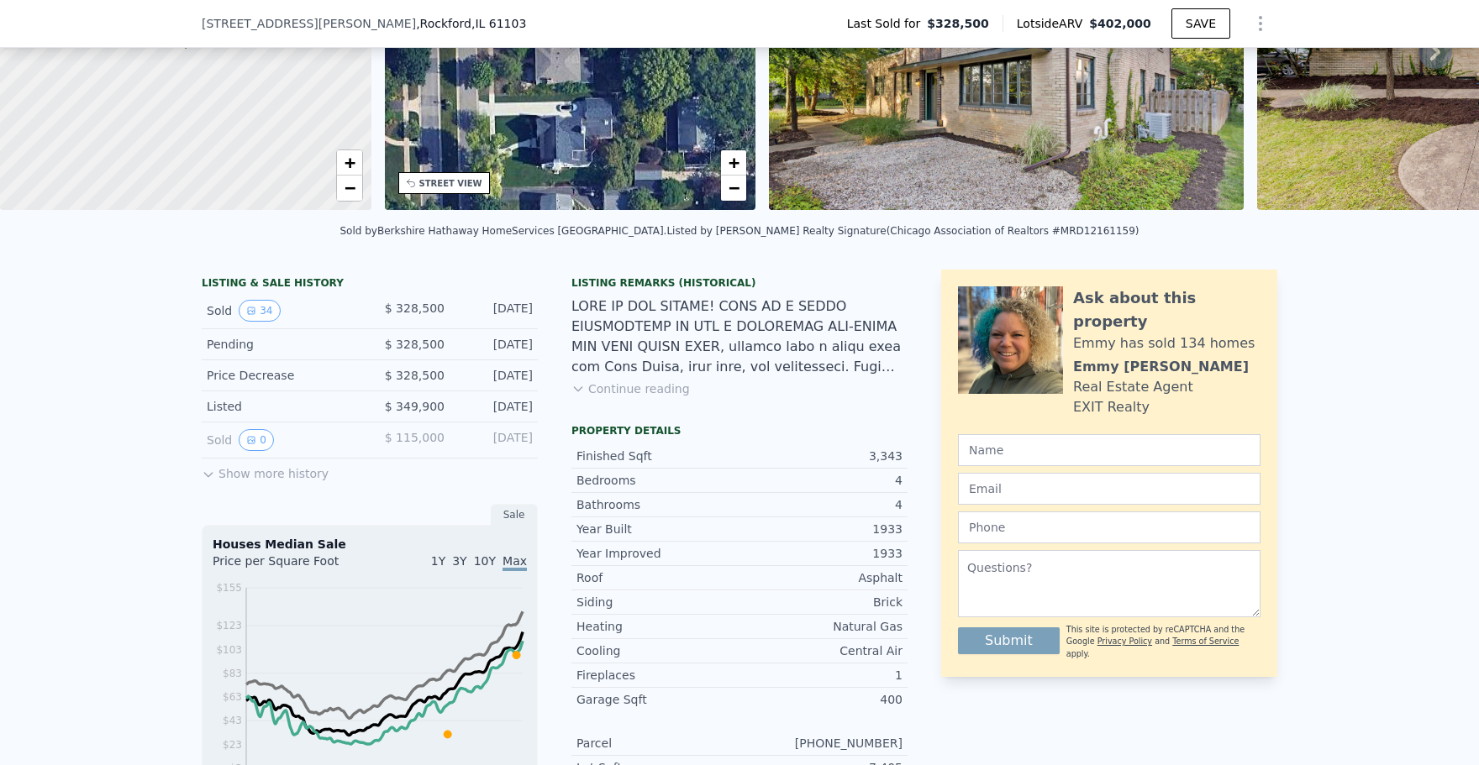
scroll to position [206, 0]
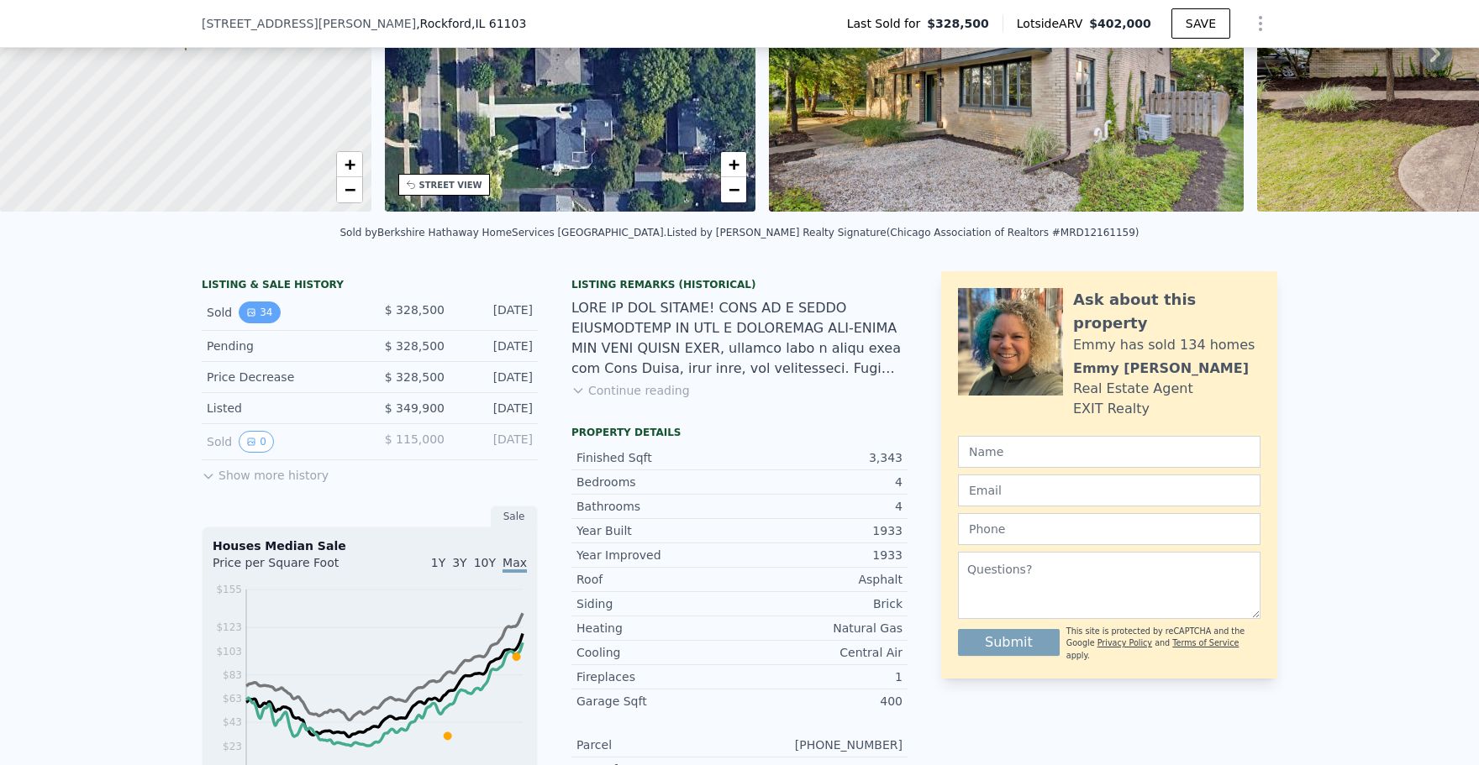
click at [254, 313] on icon "View historical data" at bounding box center [251, 313] width 10 height 10
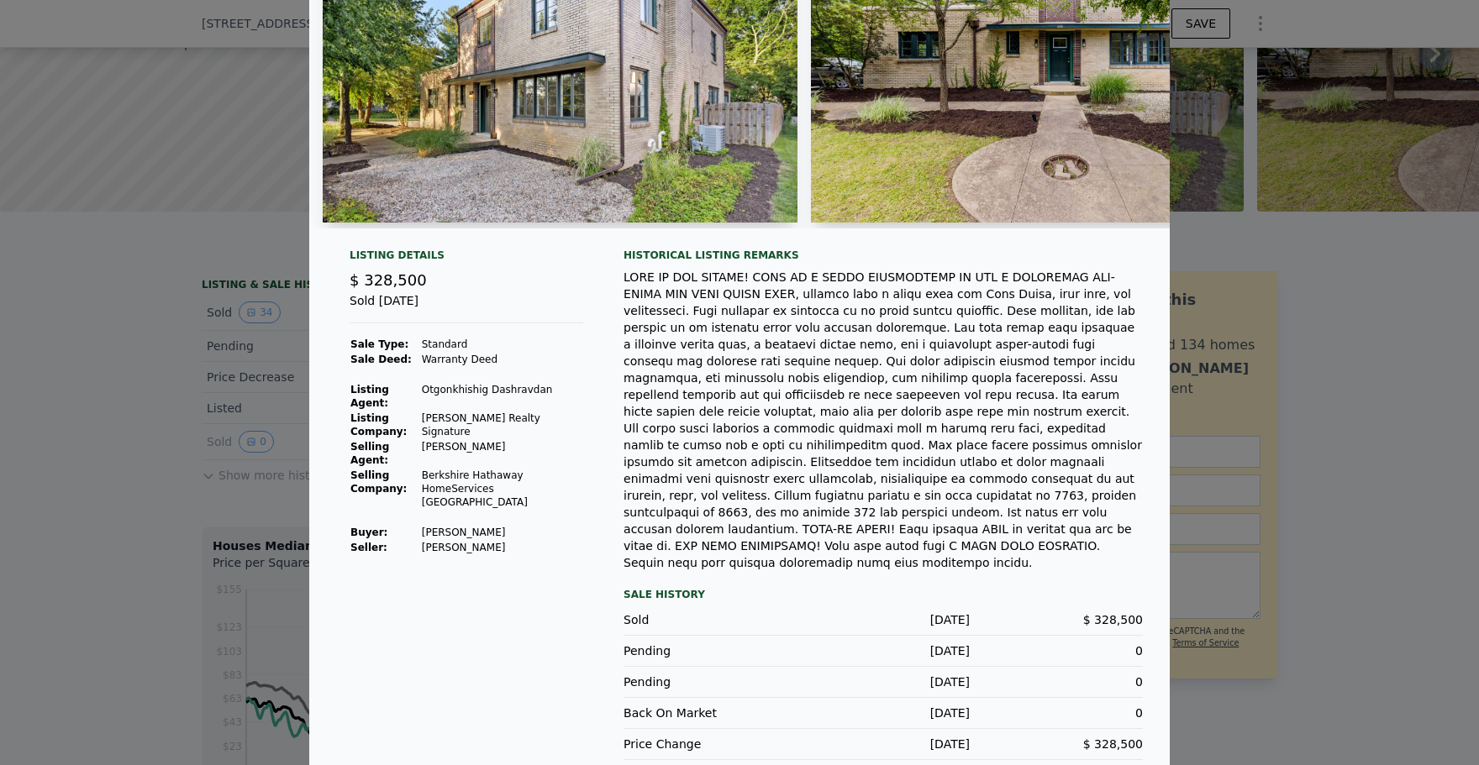
scroll to position [0, 0]
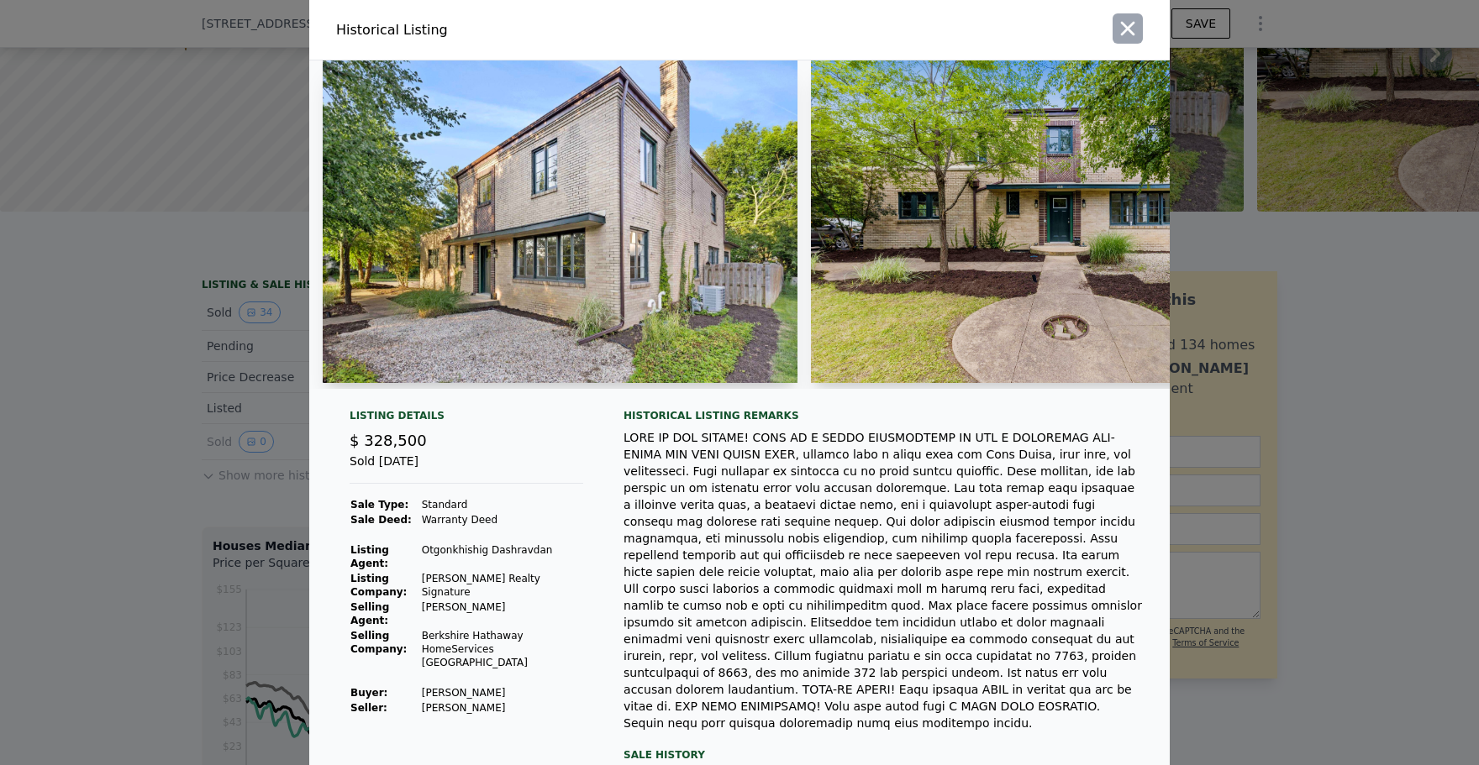
click at [1127, 20] on icon "button" at bounding box center [1128, 29] width 24 height 24
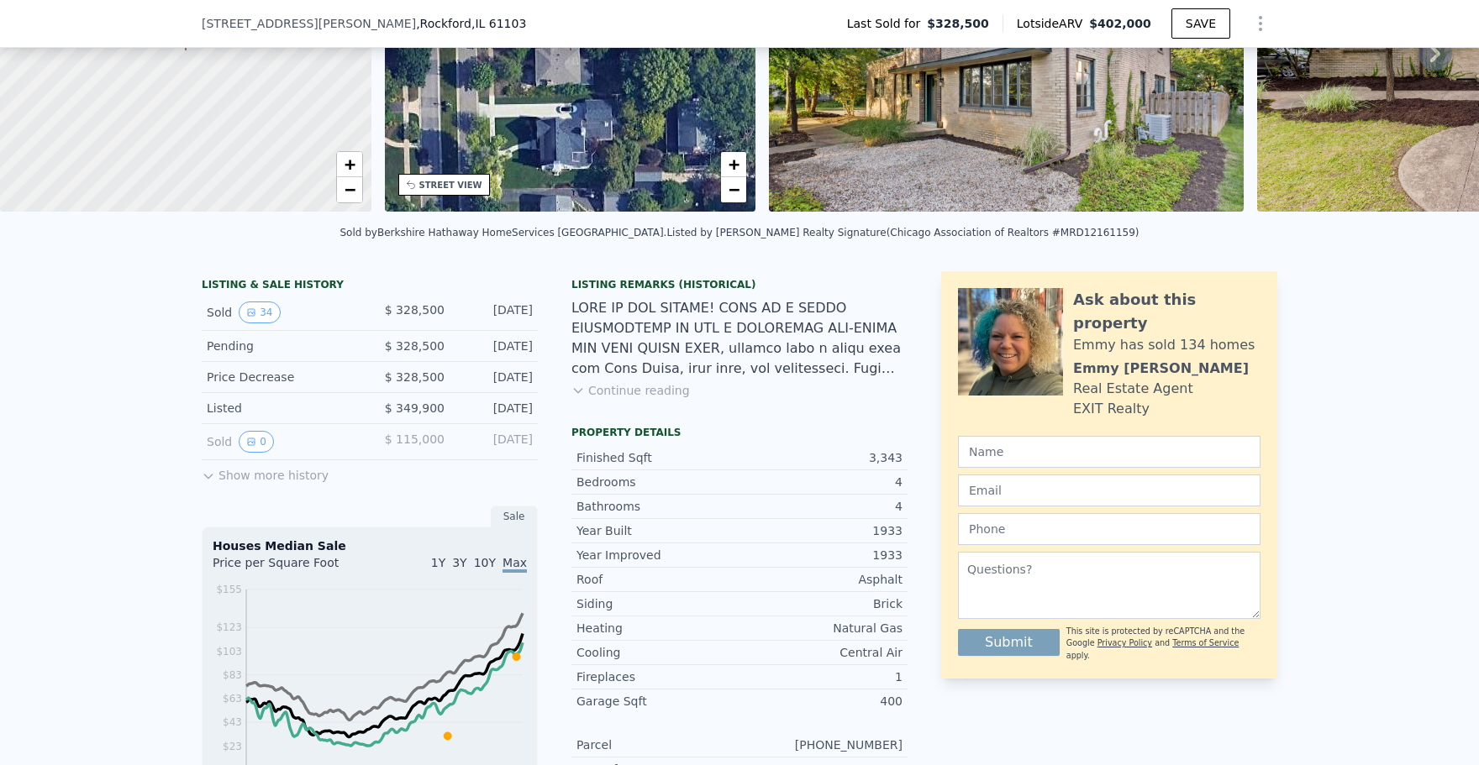
click at [1258, 27] on icon "Show Options" at bounding box center [1260, 23] width 20 height 20
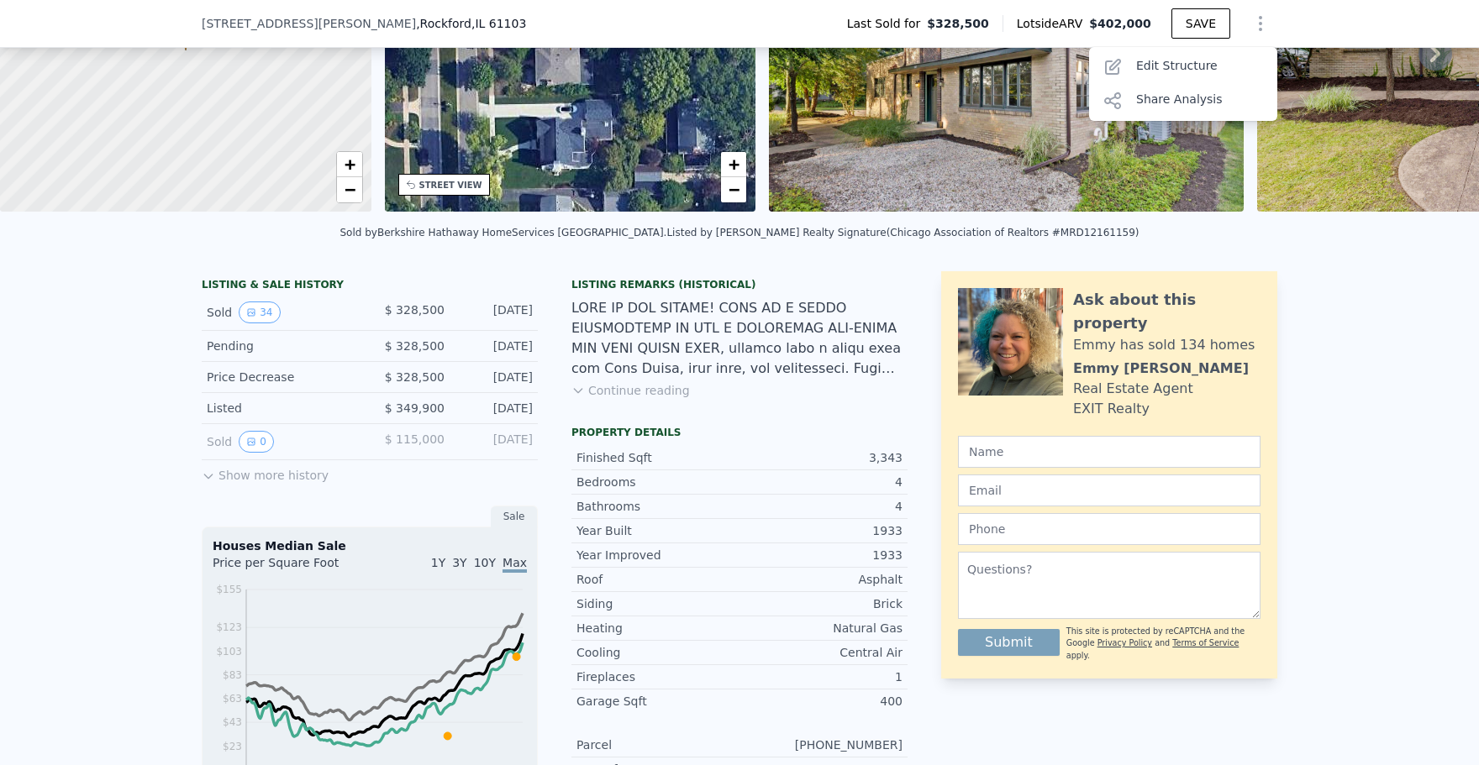
click at [1402, 443] on div "LISTING & SALE HISTORY Sold 34 $ 328,500 [DATE] Pending $ 328,500 [DATE] Price …" at bounding box center [739, 740] width 1479 height 964
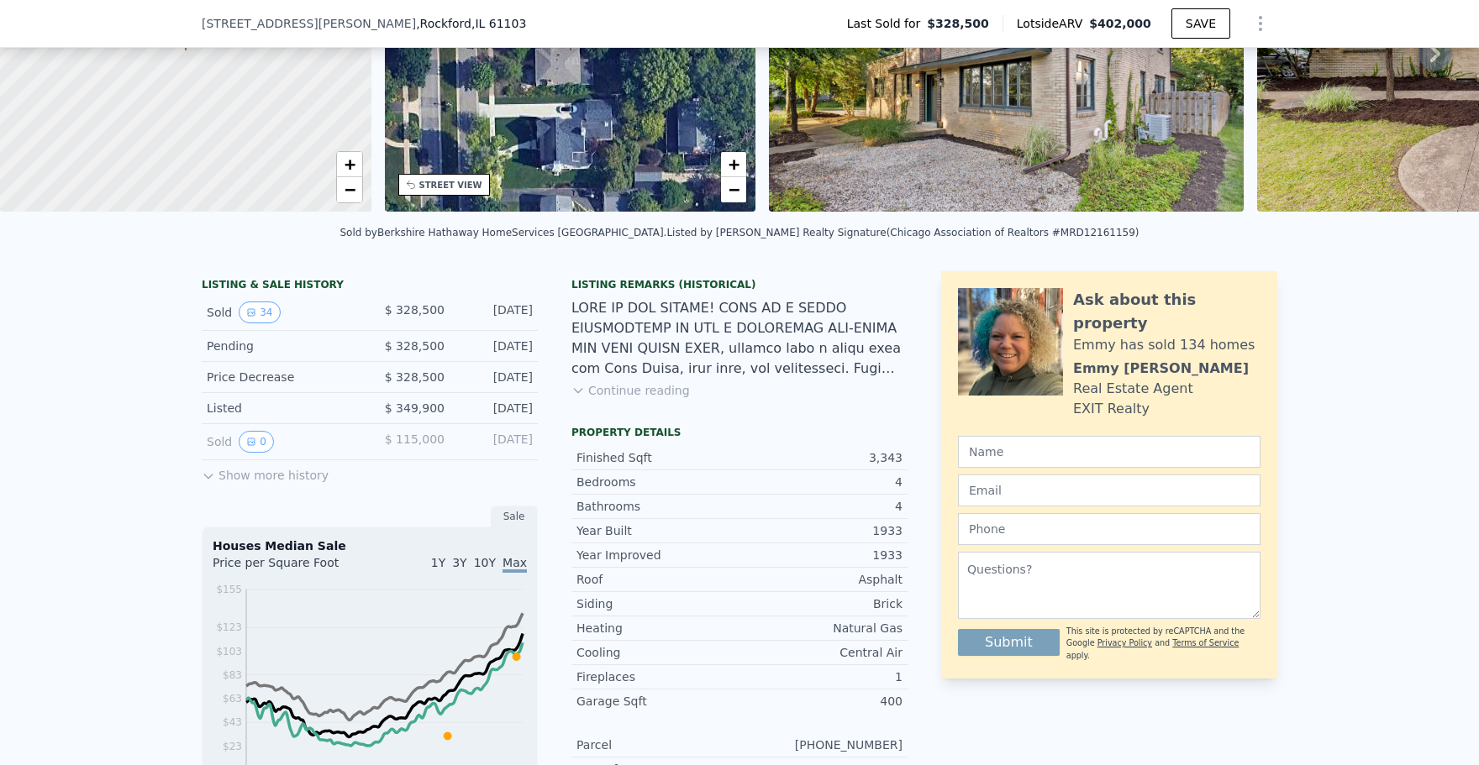
click at [210, 479] on icon at bounding box center [208, 476] width 13 height 13
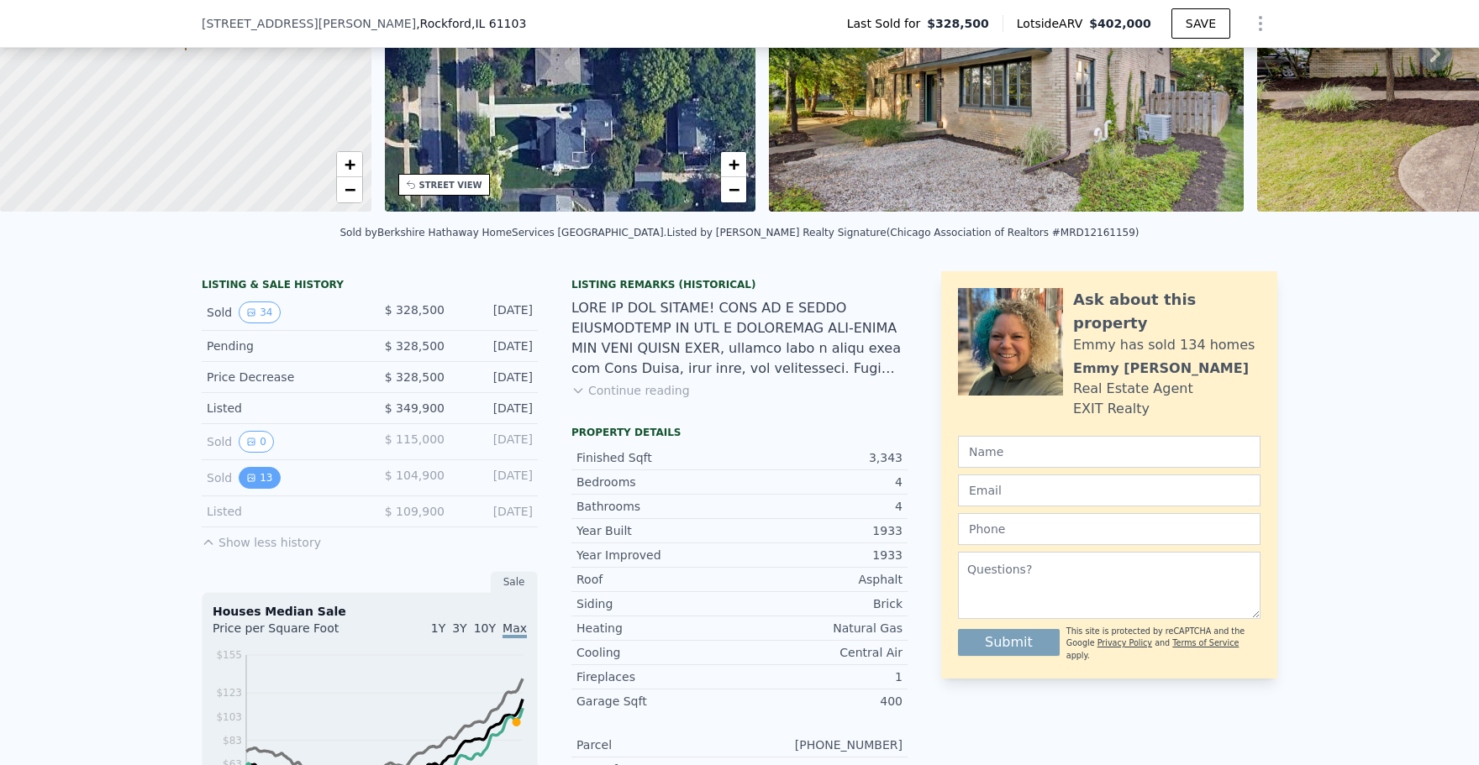
click at [251, 481] on icon "View historical data" at bounding box center [251, 478] width 10 height 10
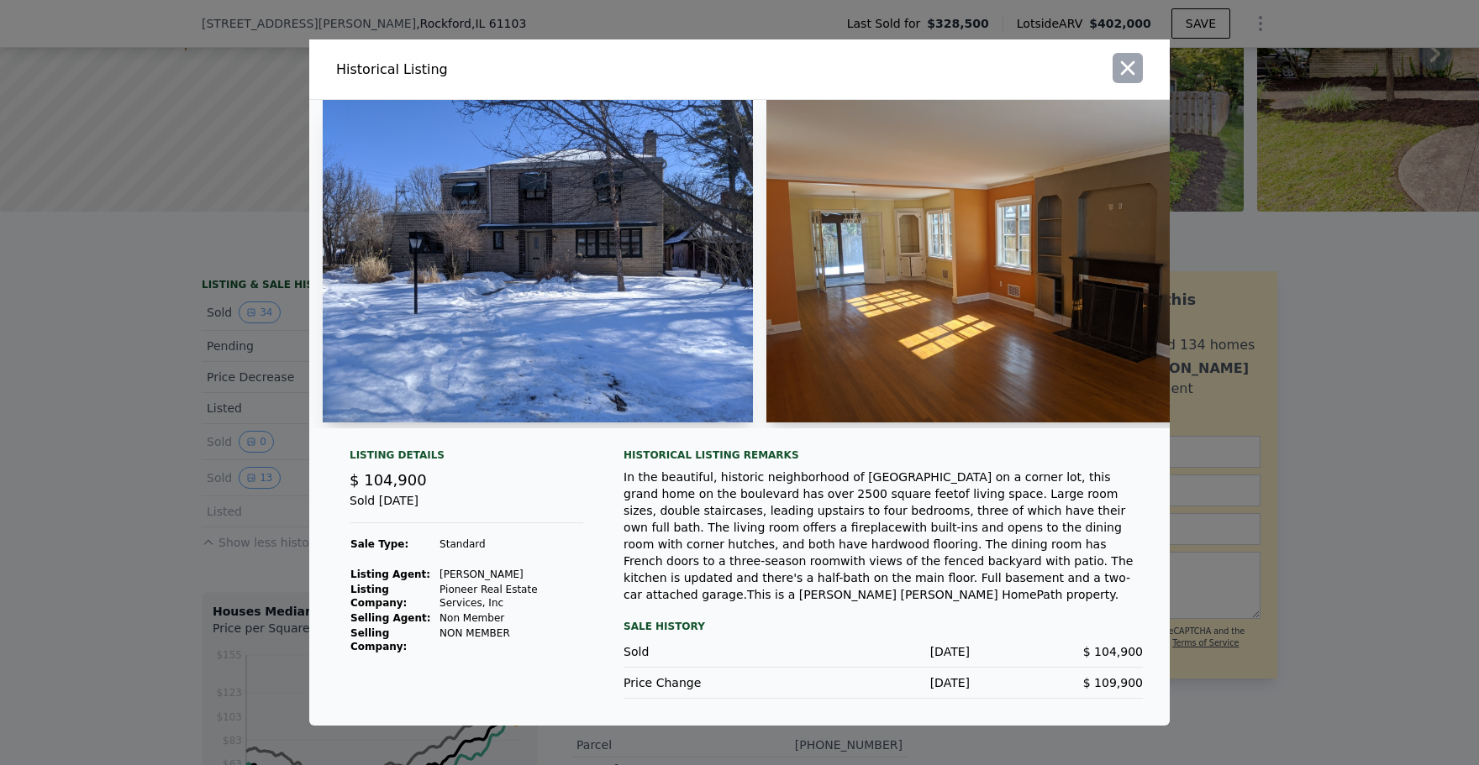
click at [1124, 75] on icon "button" at bounding box center [1128, 68] width 14 height 14
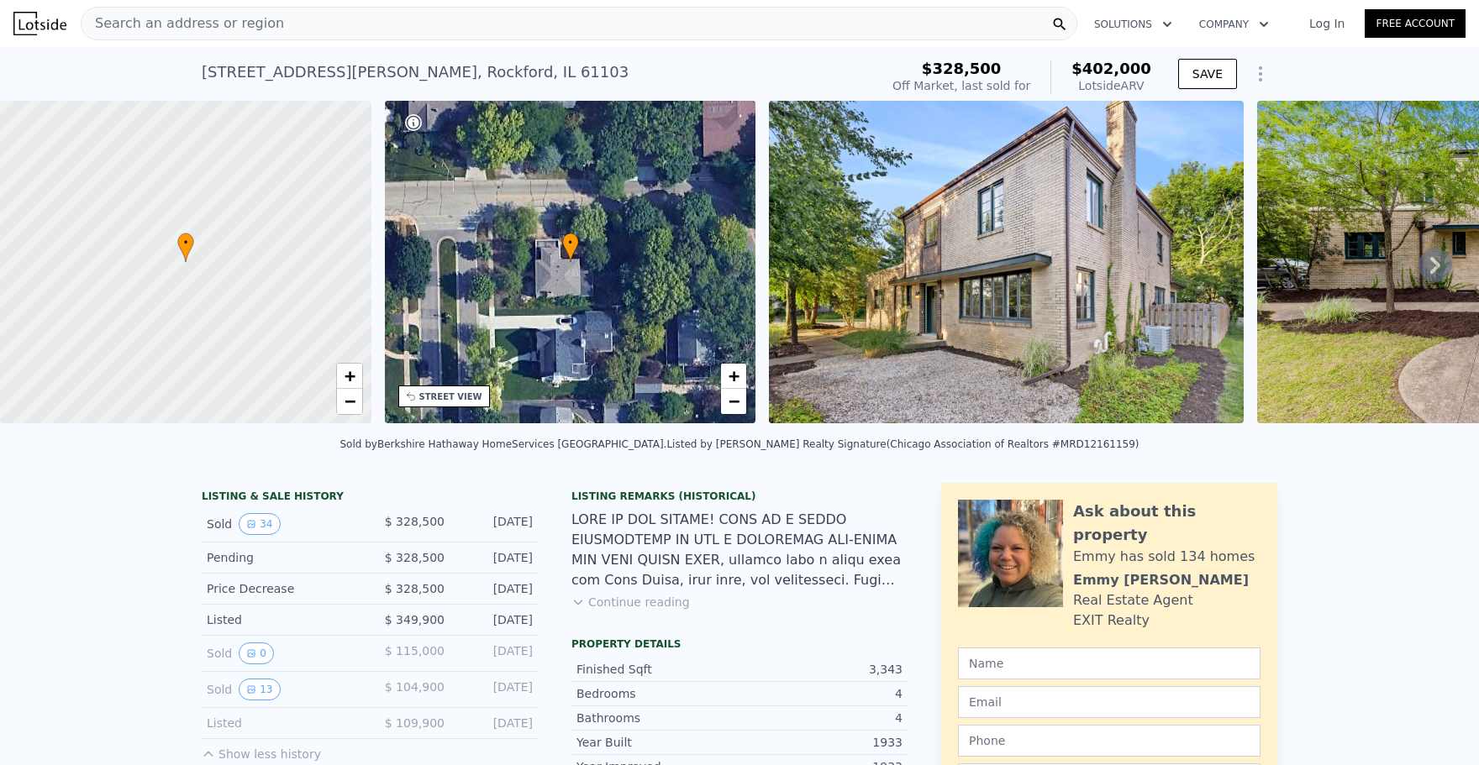
click at [993, 357] on img at bounding box center [1006, 262] width 475 height 323
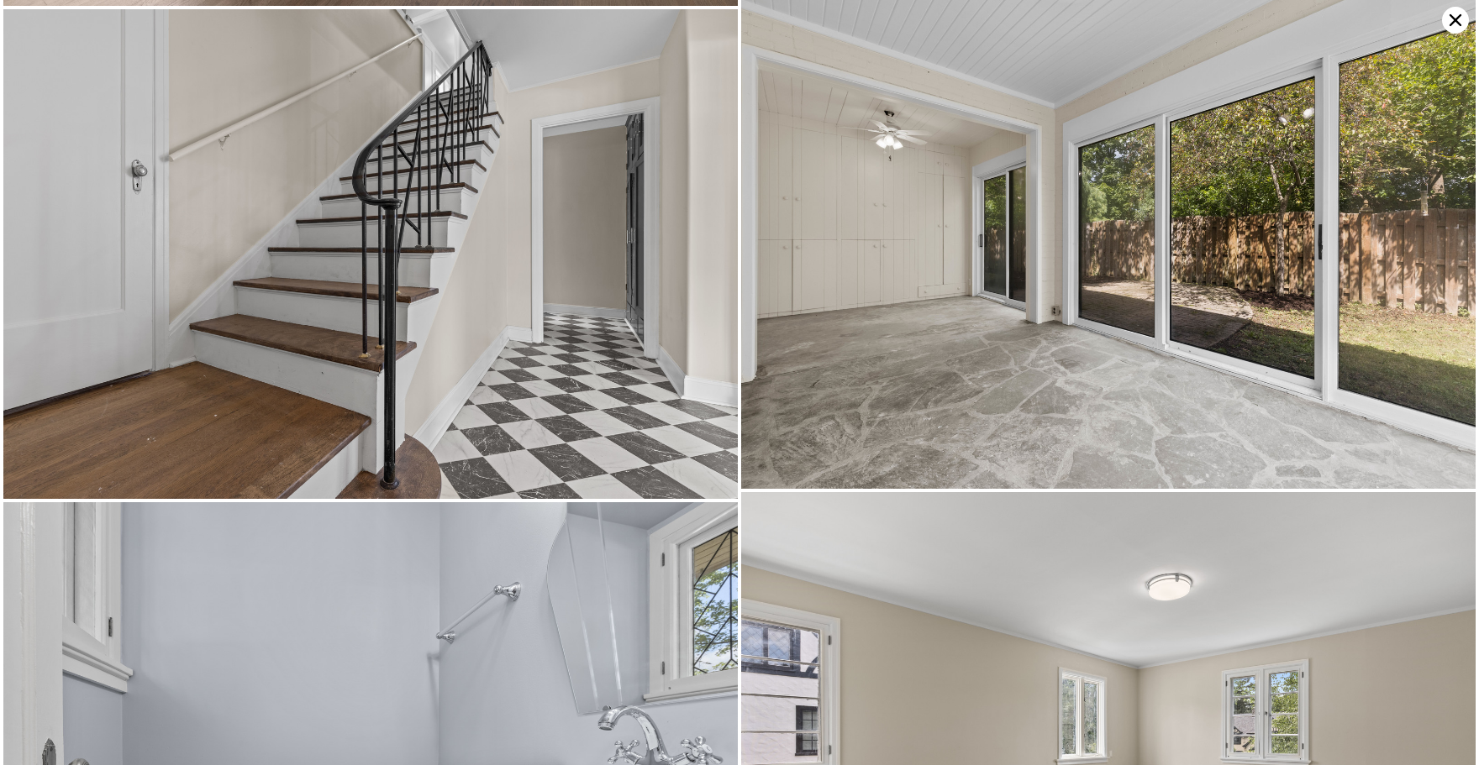
scroll to position [3427, 0]
click at [1451, 19] on icon at bounding box center [1455, 20] width 27 height 27
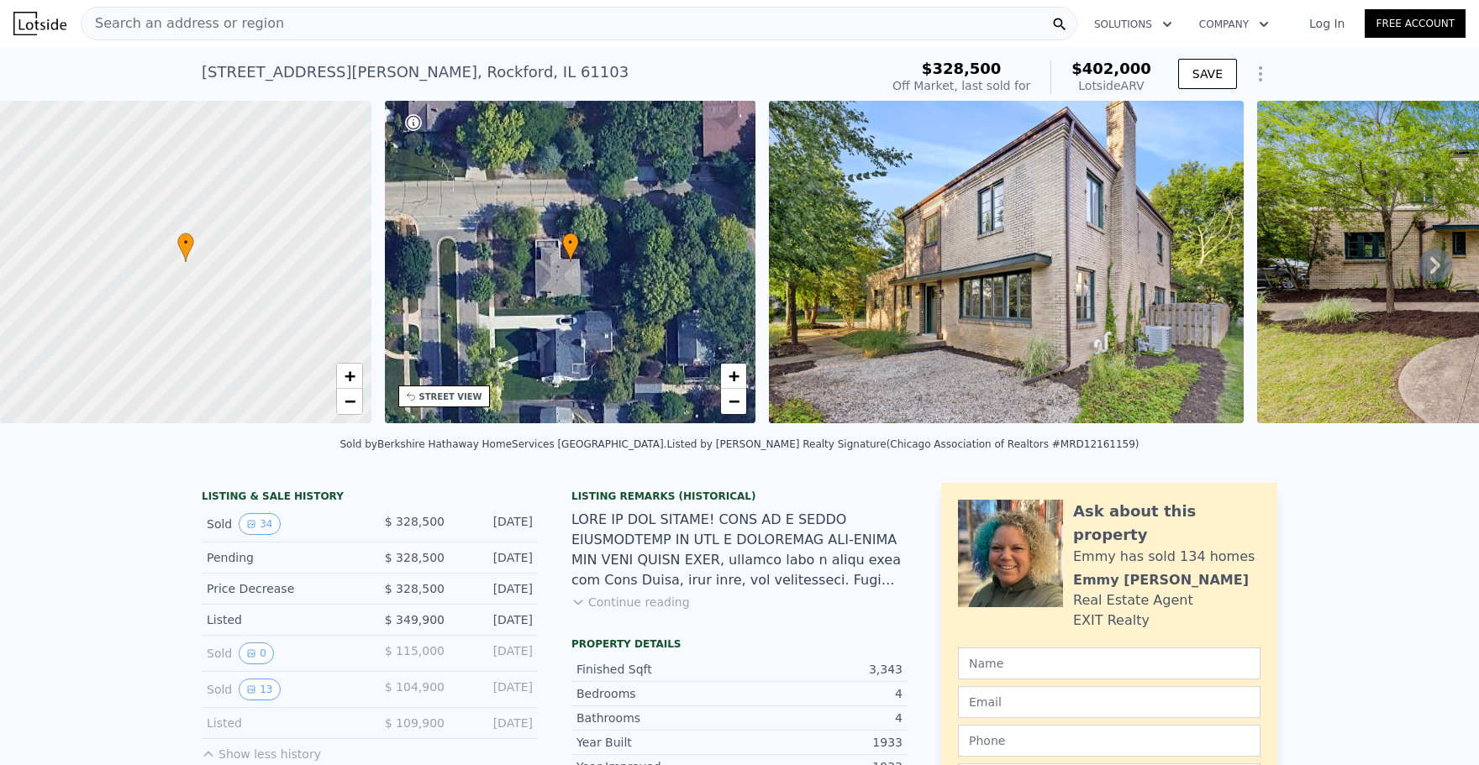
click at [1427, 263] on icon at bounding box center [1435, 266] width 34 height 34
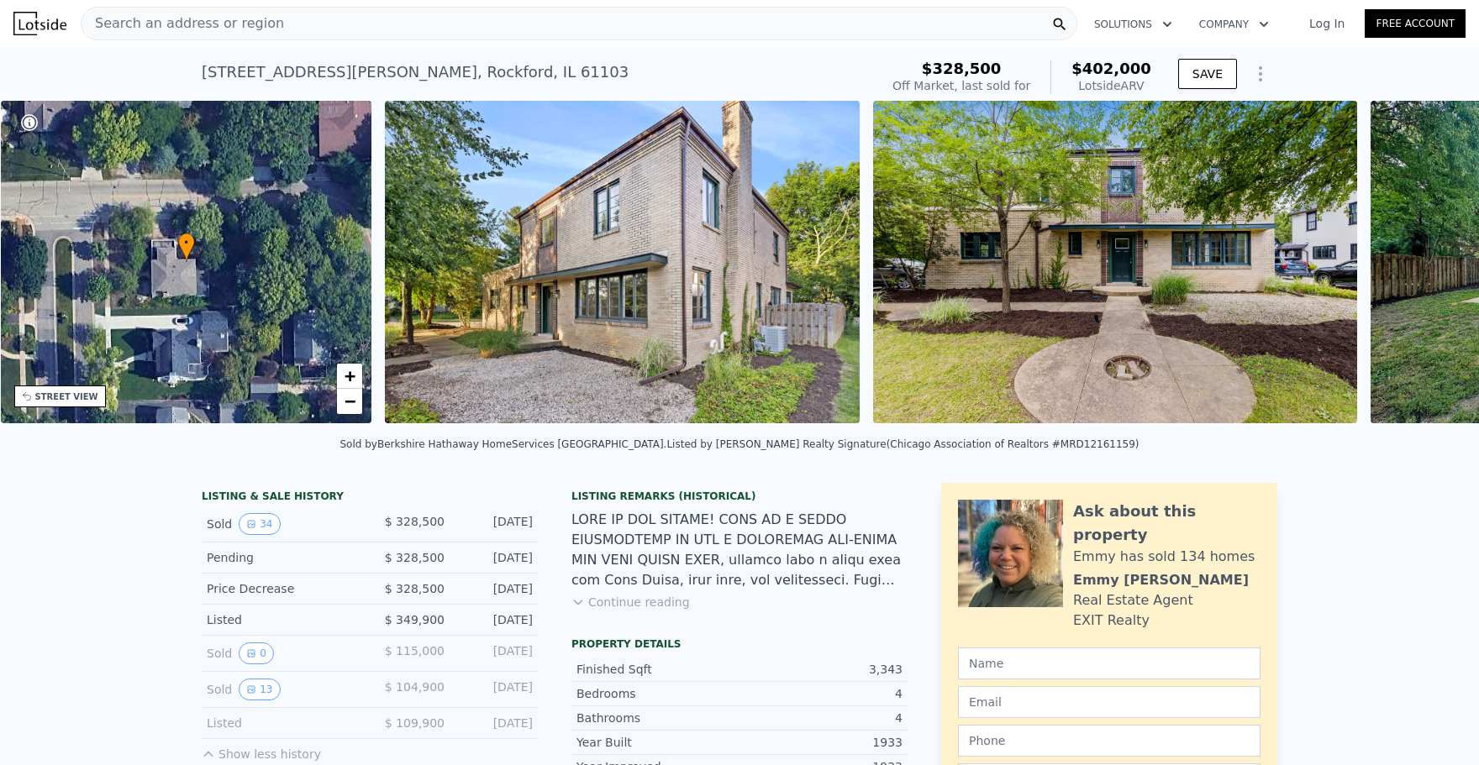
scroll to position [0, 392]
click at [1430, 264] on icon at bounding box center [1435, 266] width 34 height 34
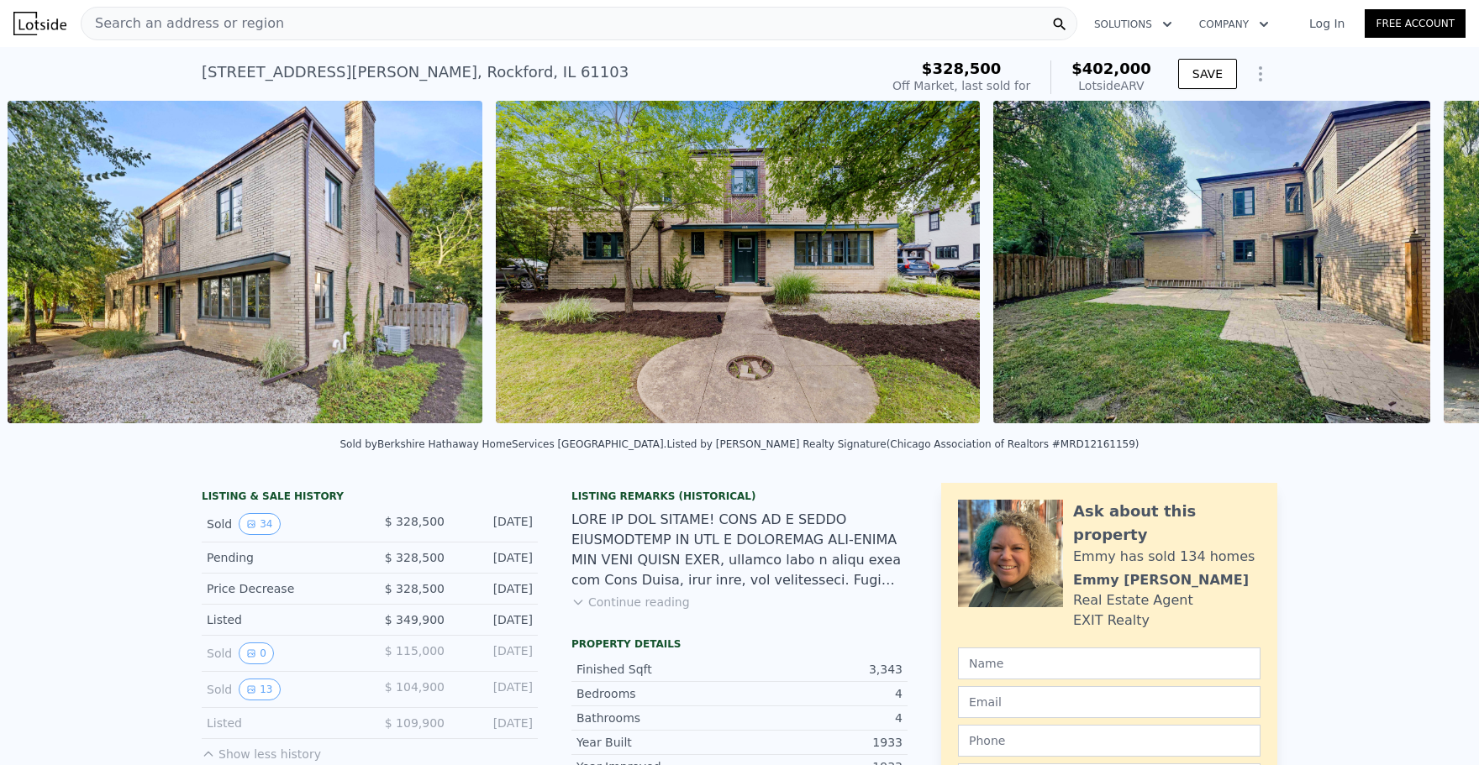
scroll to position [0, 769]
click at [1431, 264] on icon at bounding box center [1435, 266] width 34 height 34
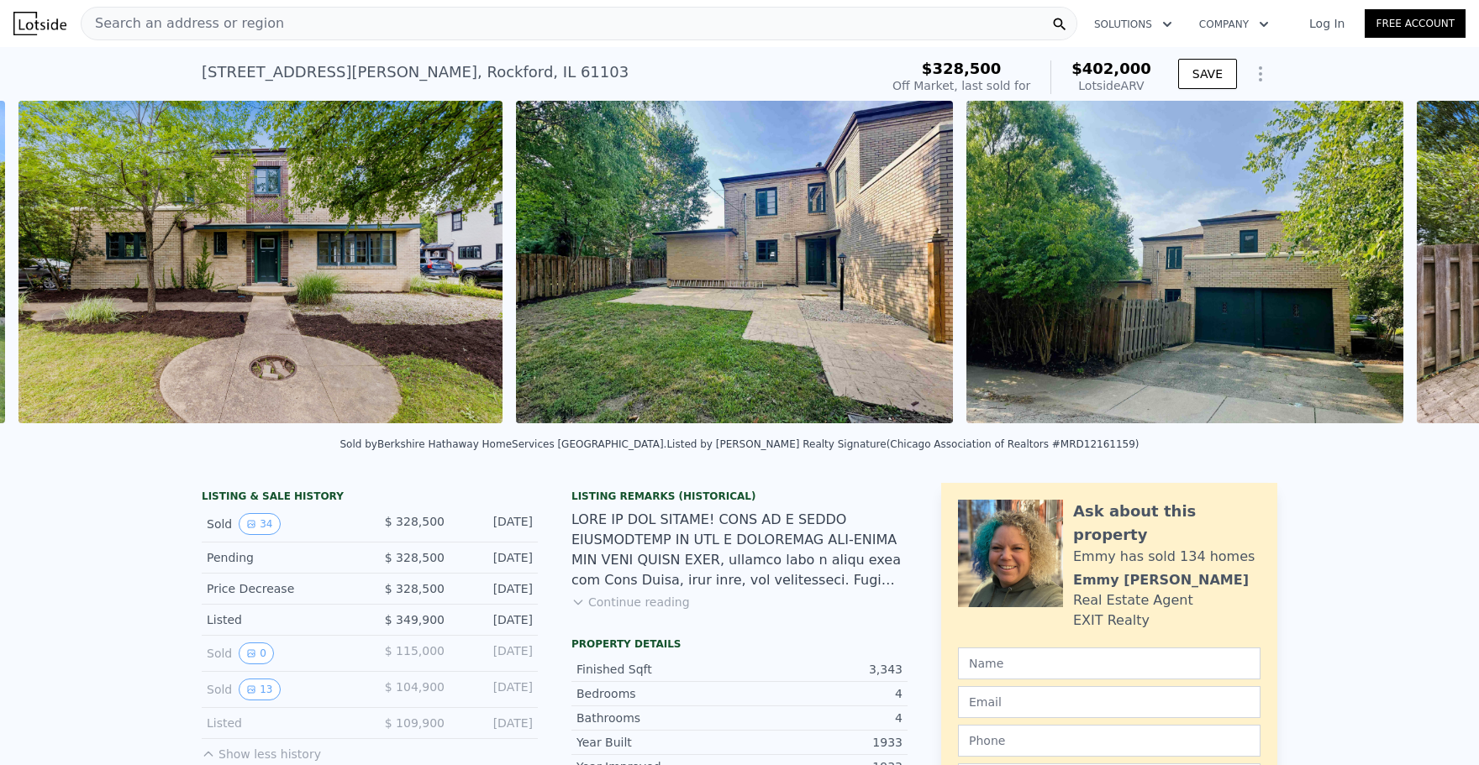
scroll to position [0, 1257]
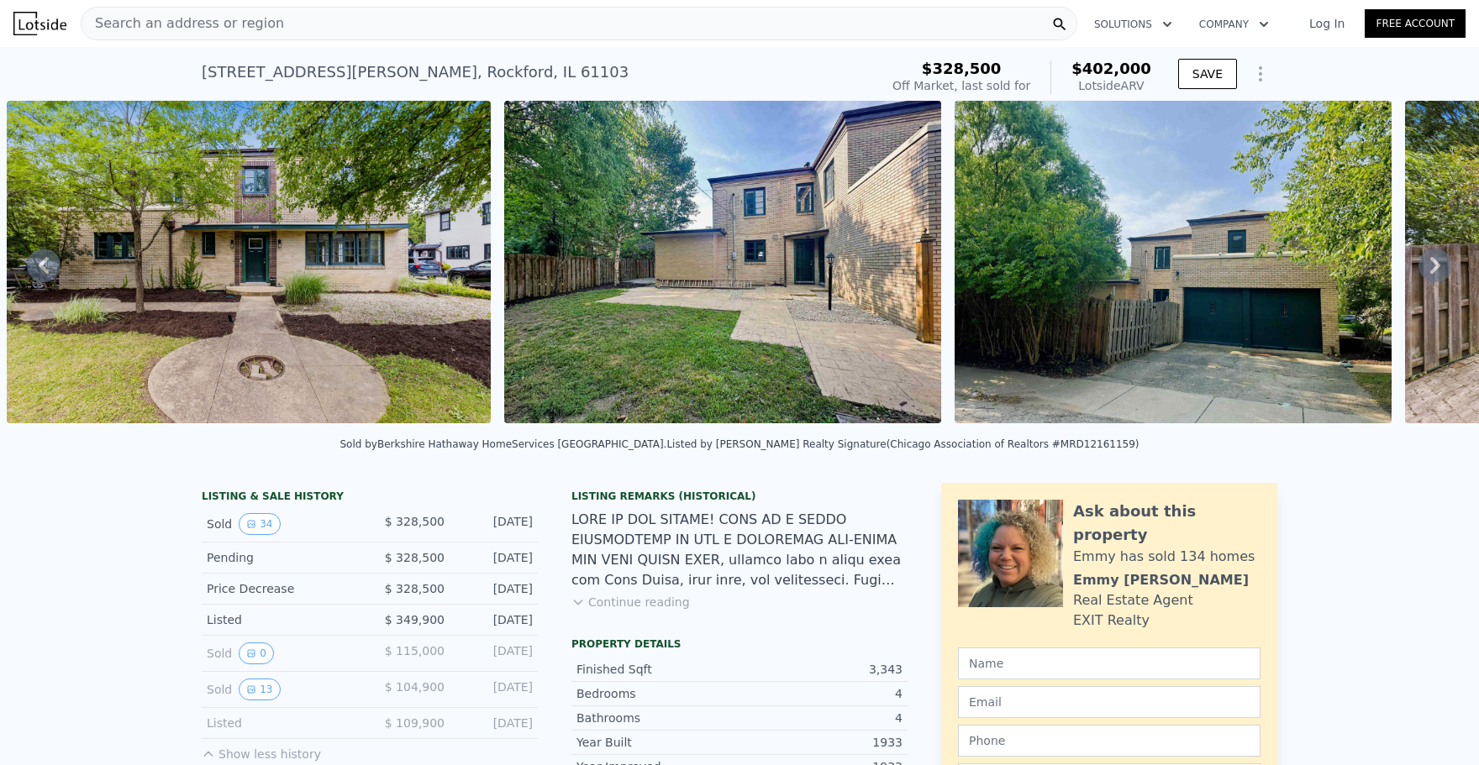
click at [1432, 264] on icon at bounding box center [1435, 266] width 34 height 34
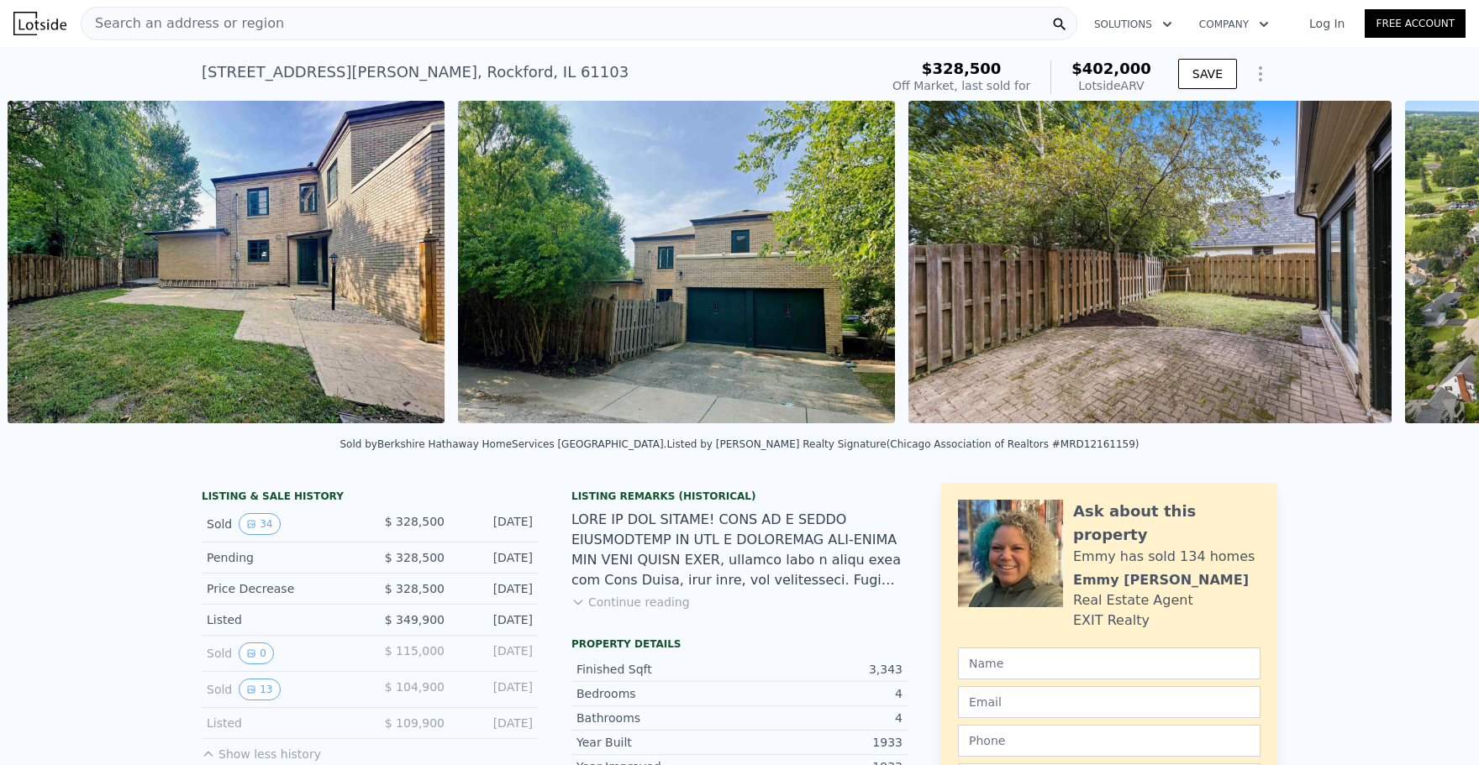
scroll to position [0, 1754]
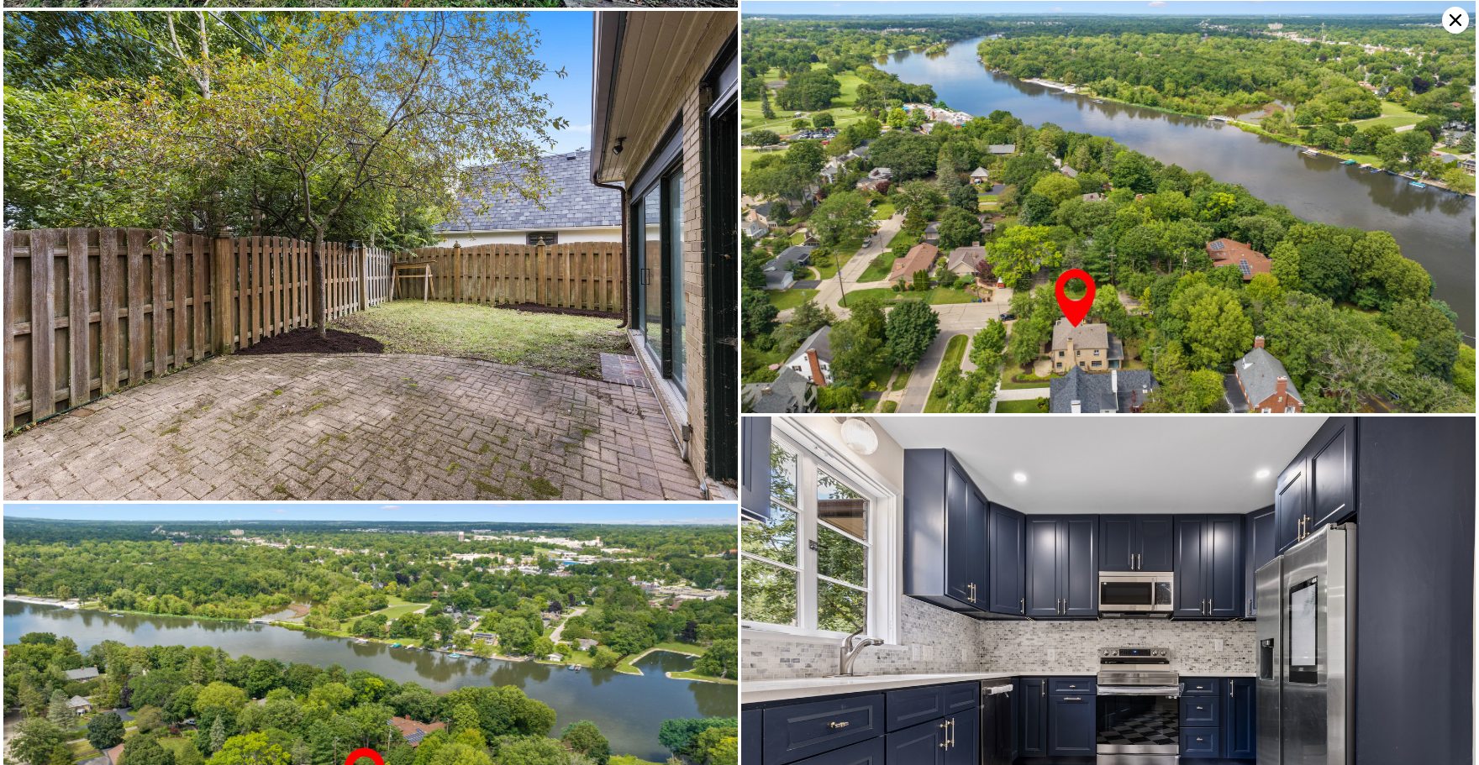
scroll to position [1038, 0]
click at [1454, 18] on icon at bounding box center [1455, 20] width 27 height 27
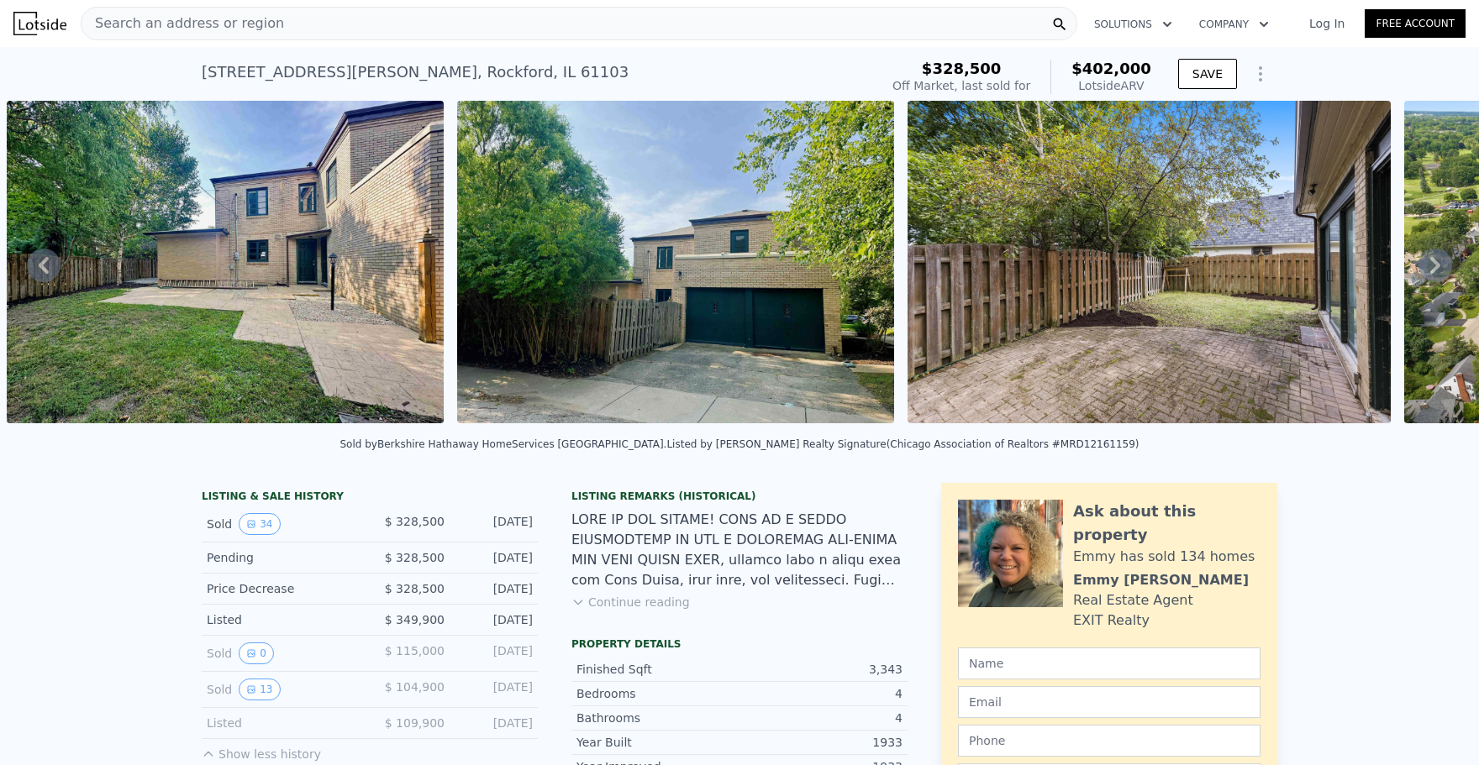
scroll to position [312, 0]
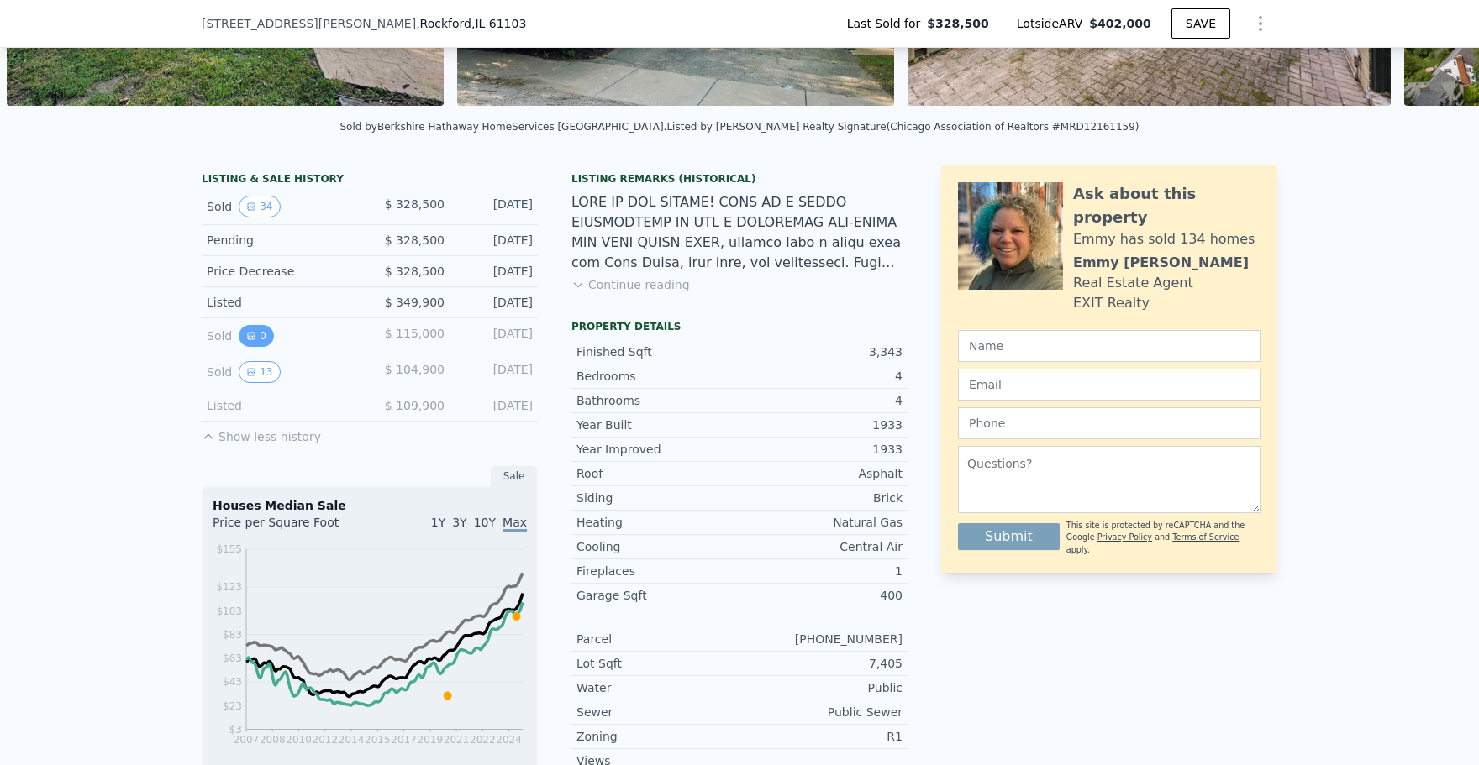
click at [255, 339] on button "0" at bounding box center [256, 336] width 35 height 22
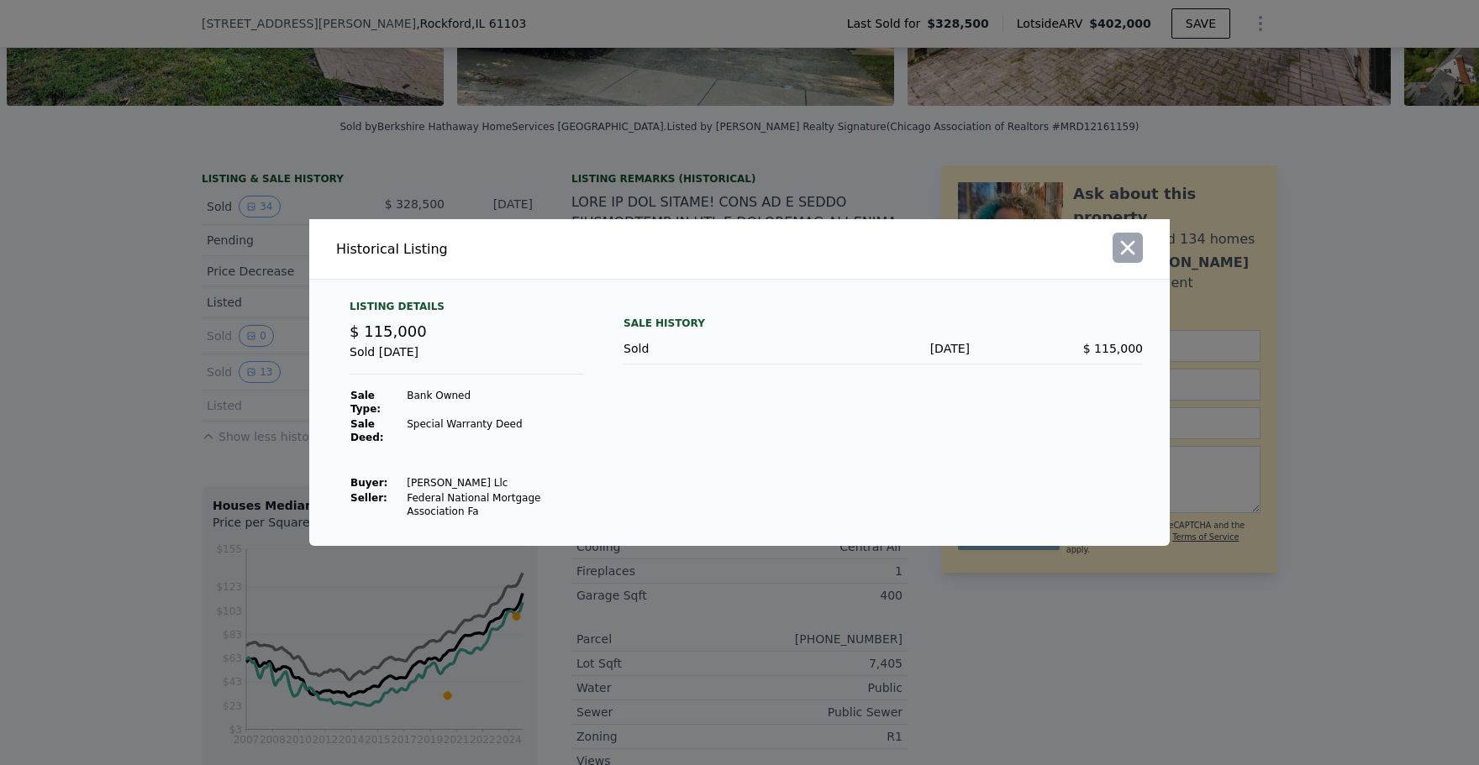
click at [1122, 260] on icon "button" at bounding box center [1128, 248] width 24 height 24
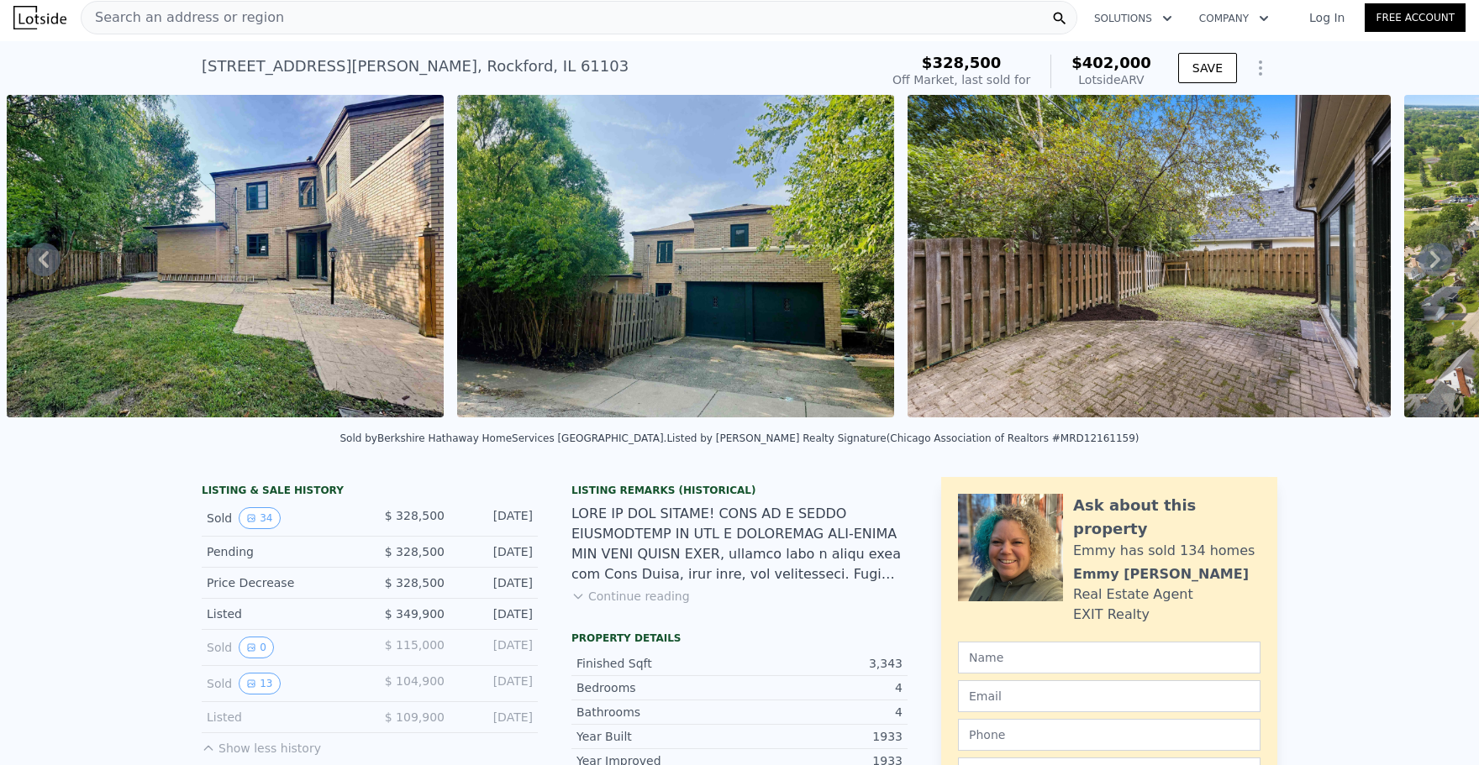
scroll to position [0, 0]
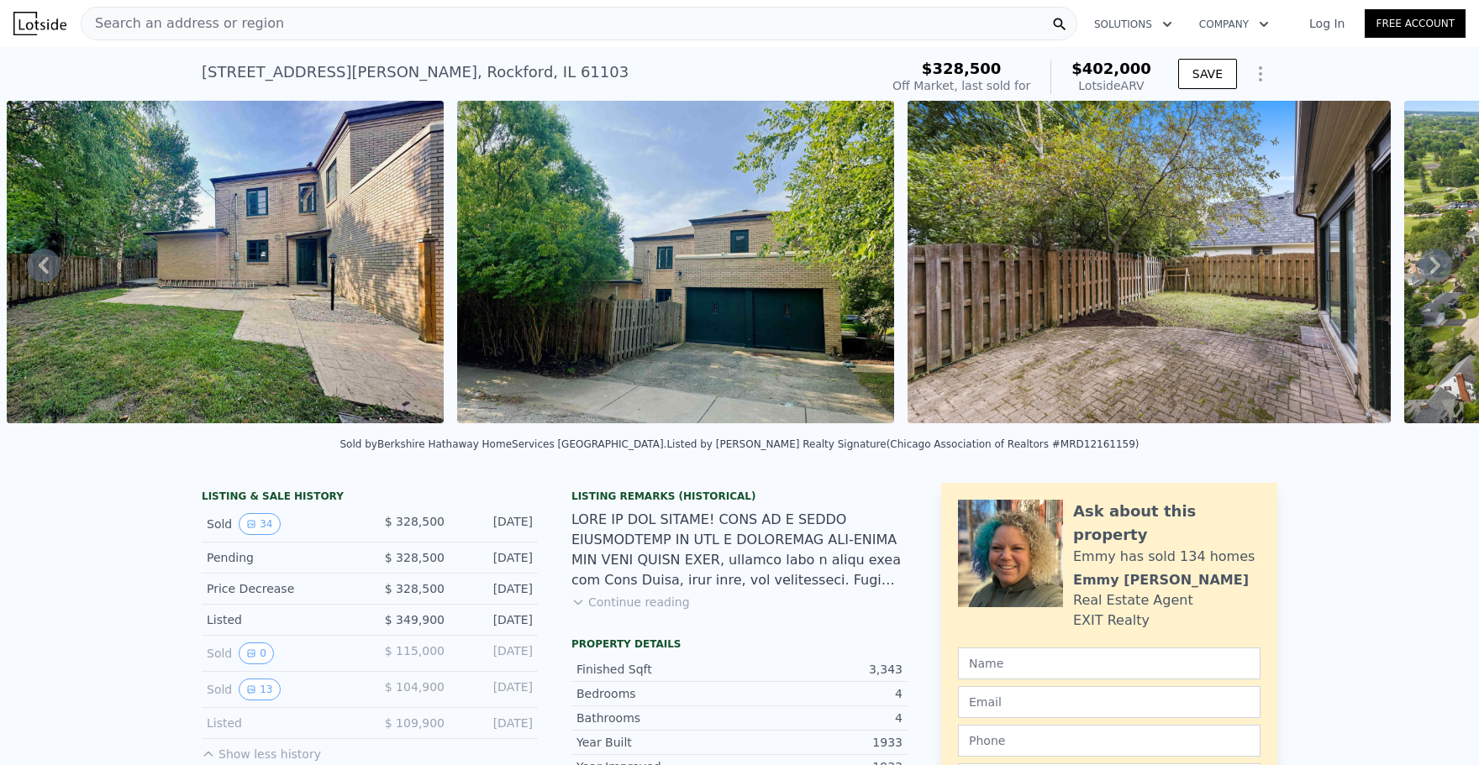
click at [1175, 27] on icon "button" at bounding box center [1167, 24] width 17 height 20
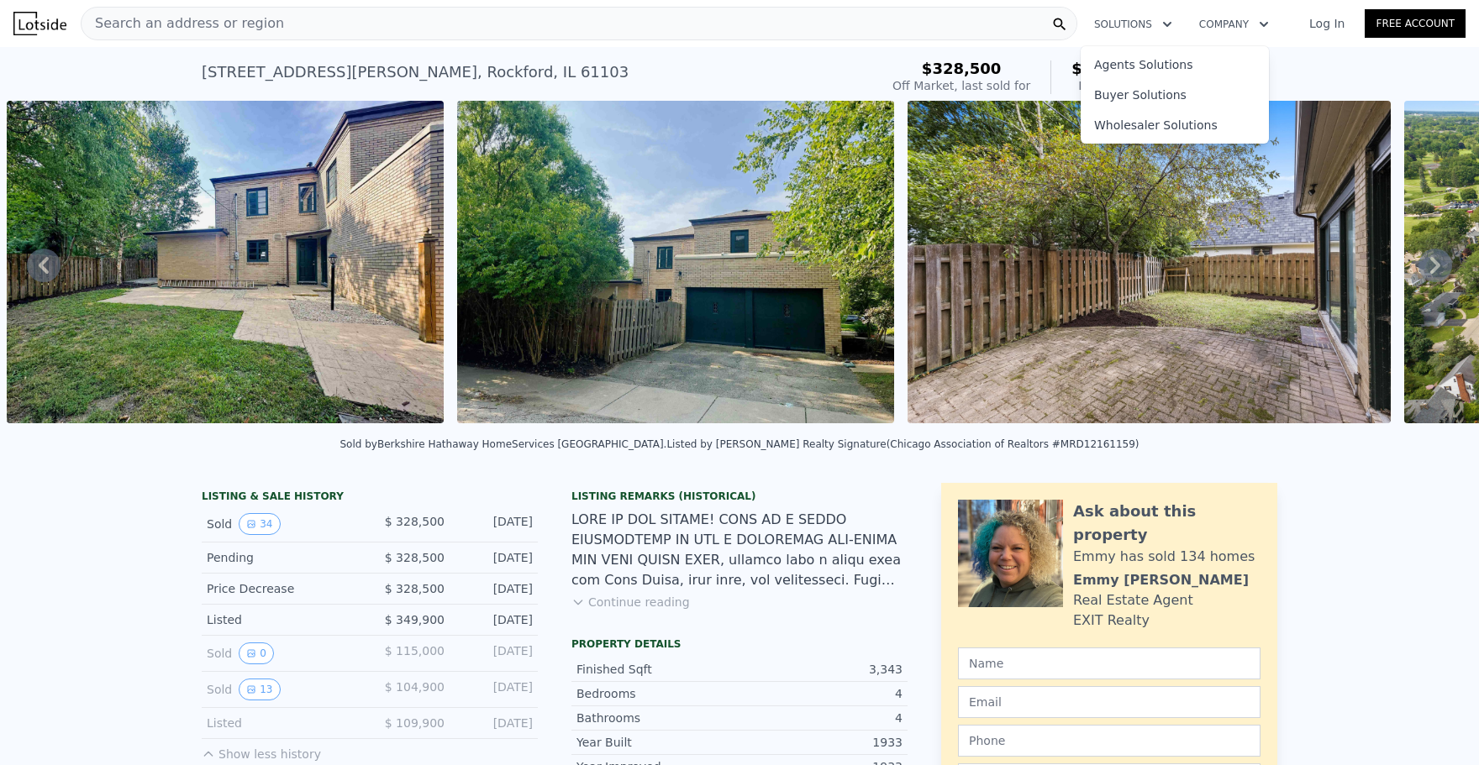
click at [1175, 27] on icon "button" at bounding box center [1167, 24] width 17 height 20
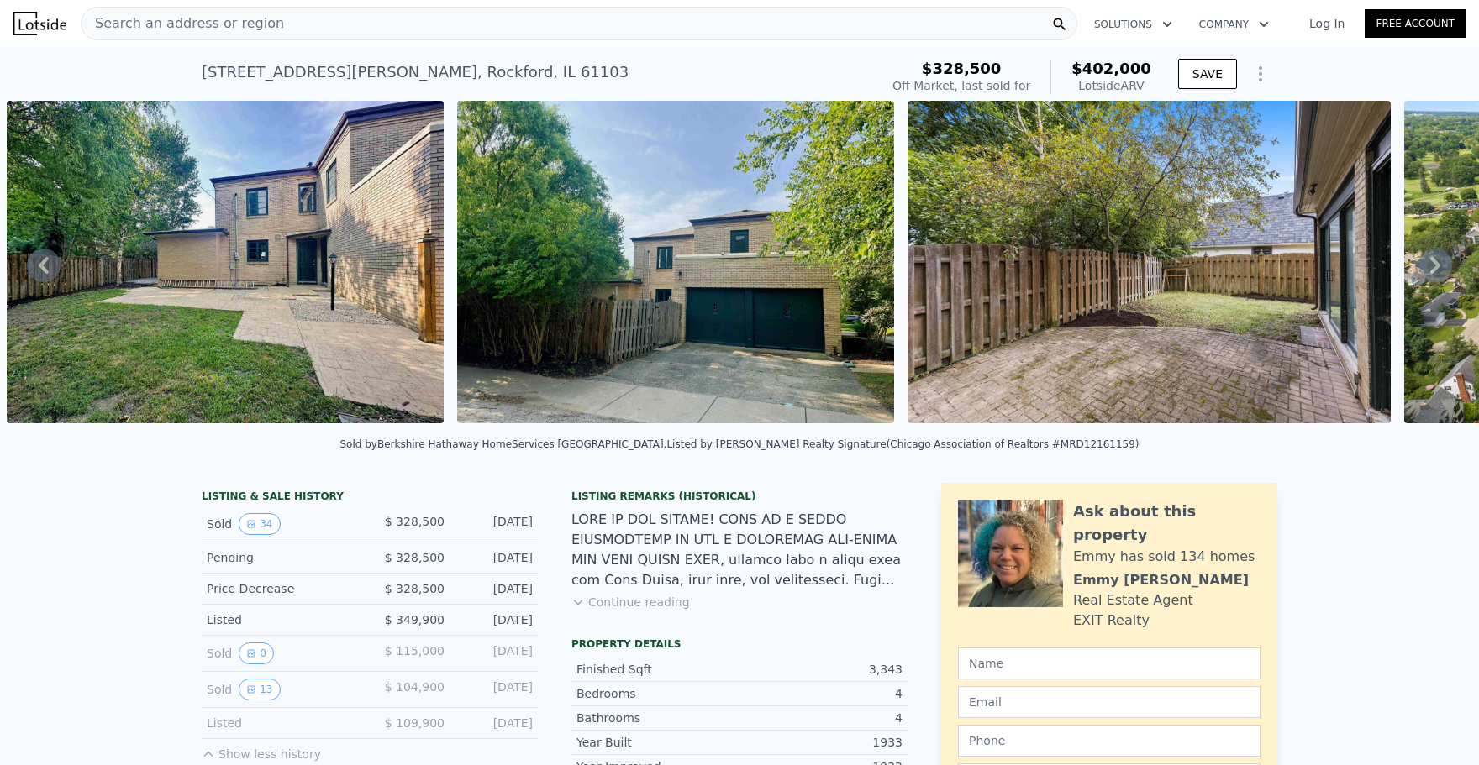
click at [50, 262] on icon at bounding box center [44, 266] width 34 height 34
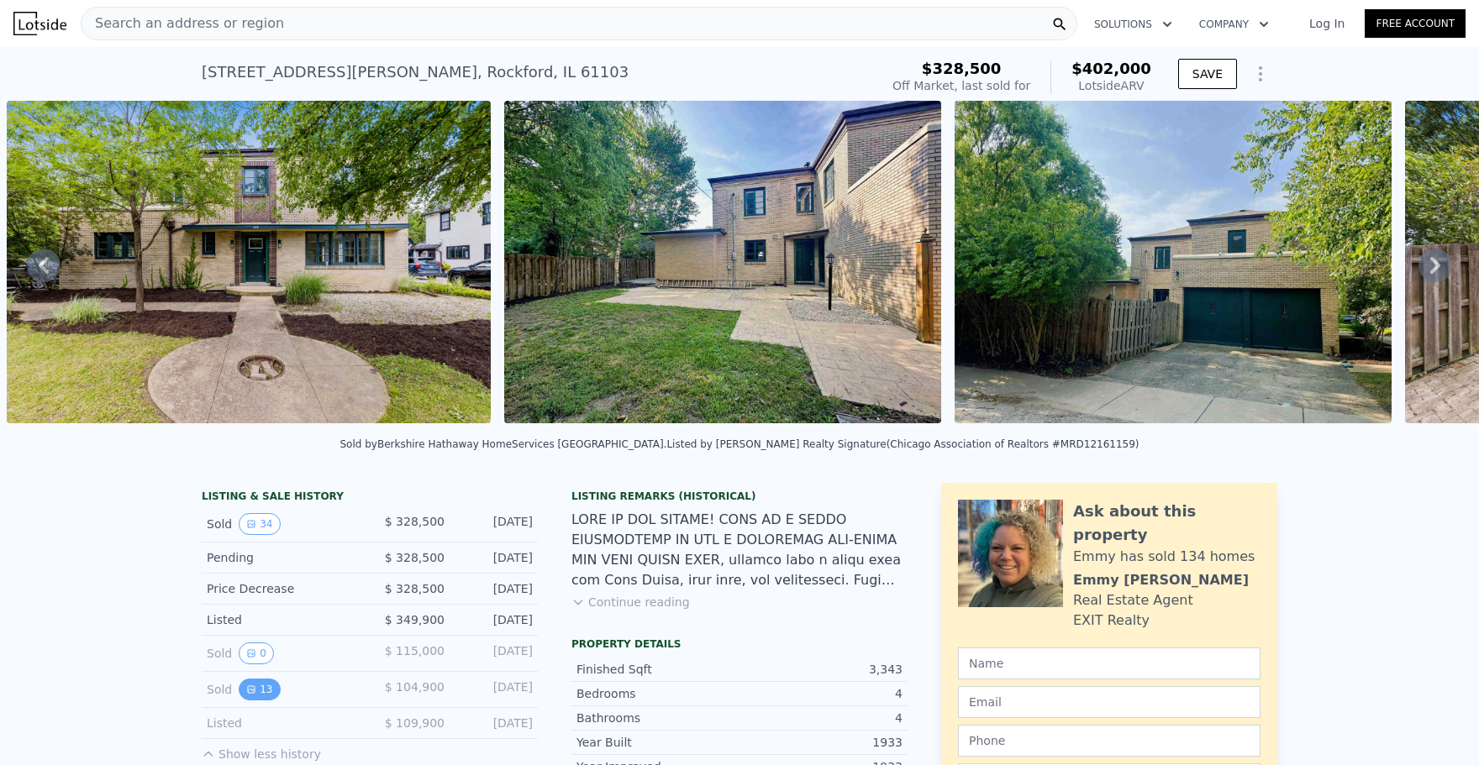
click at [257, 689] on button "13" at bounding box center [259, 690] width 41 height 22
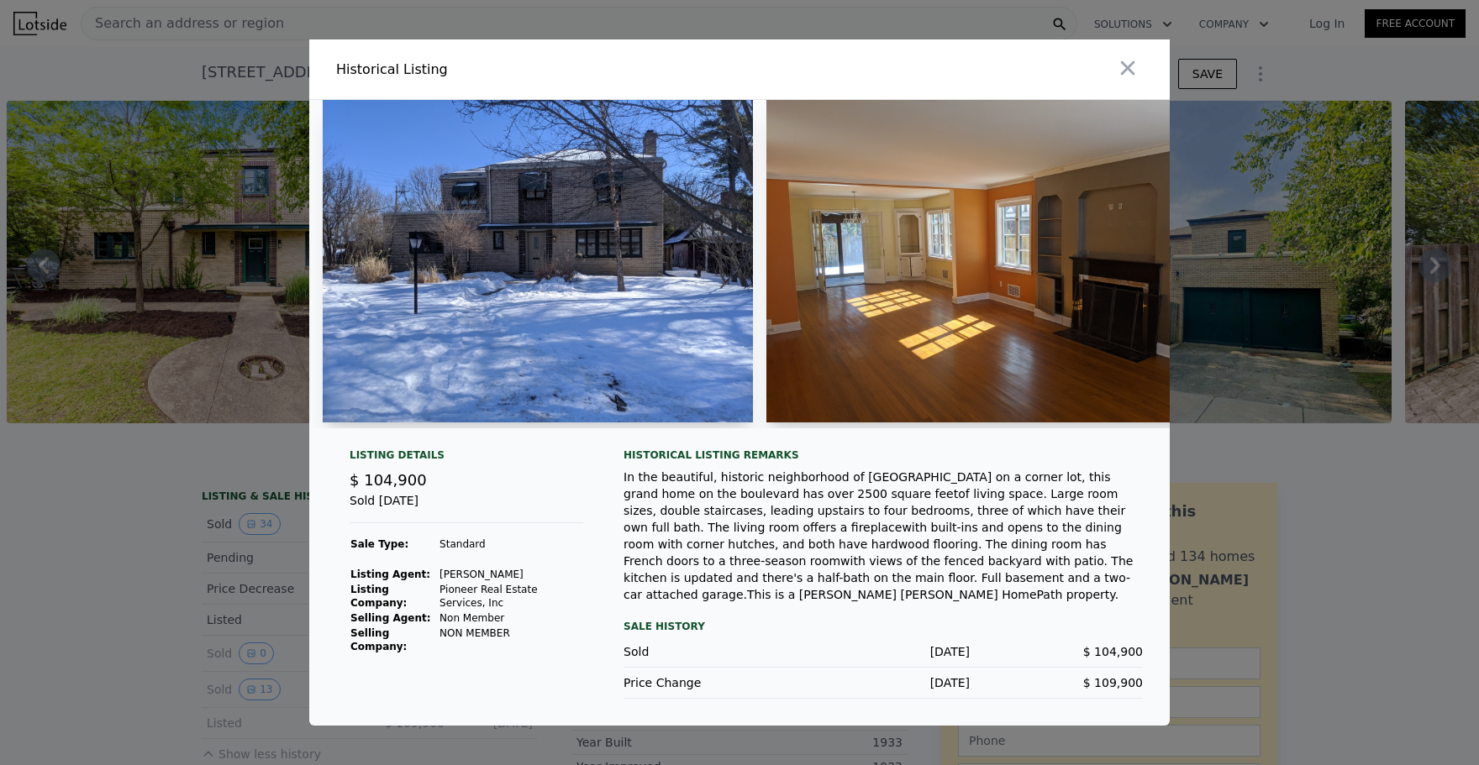
click at [1115, 223] on img at bounding box center [981, 261] width 430 height 323
click at [528, 592] on td "Pioneer Real Estate Services, Inc" at bounding box center [511, 596] width 145 height 29
click at [897, 259] on img at bounding box center [981, 261] width 430 height 323
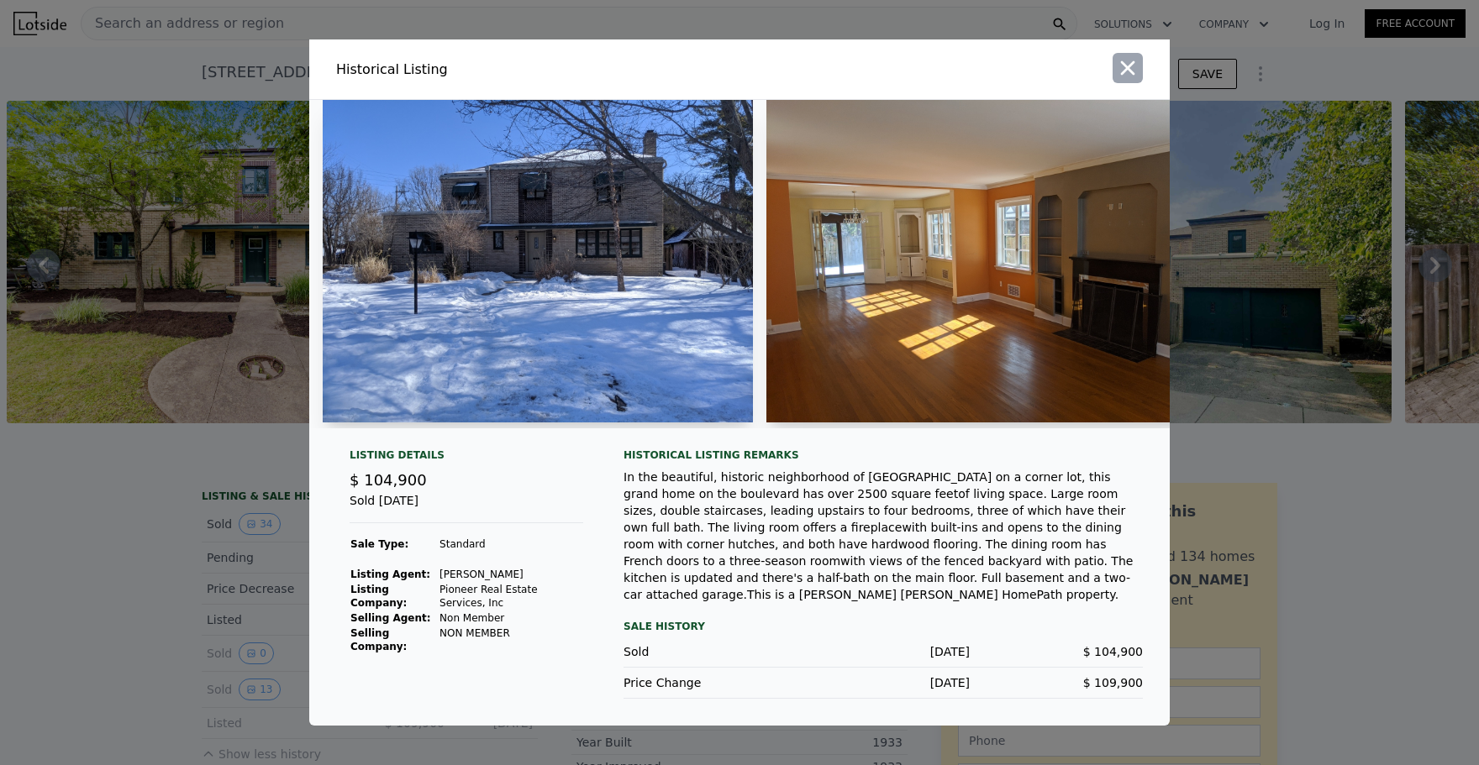
click at [1126, 80] on icon "button" at bounding box center [1128, 68] width 24 height 24
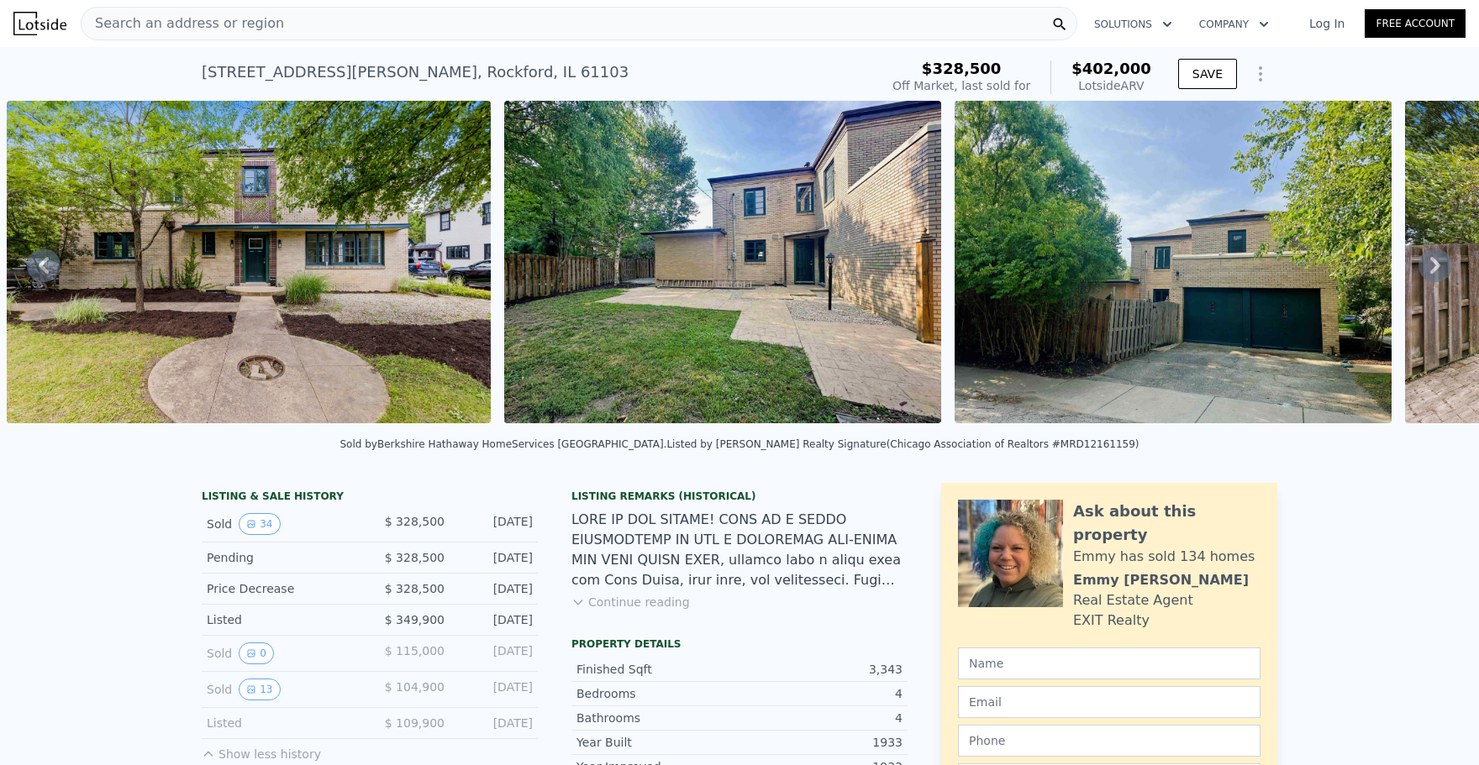
click at [1439, 254] on icon at bounding box center [1435, 266] width 34 height 34
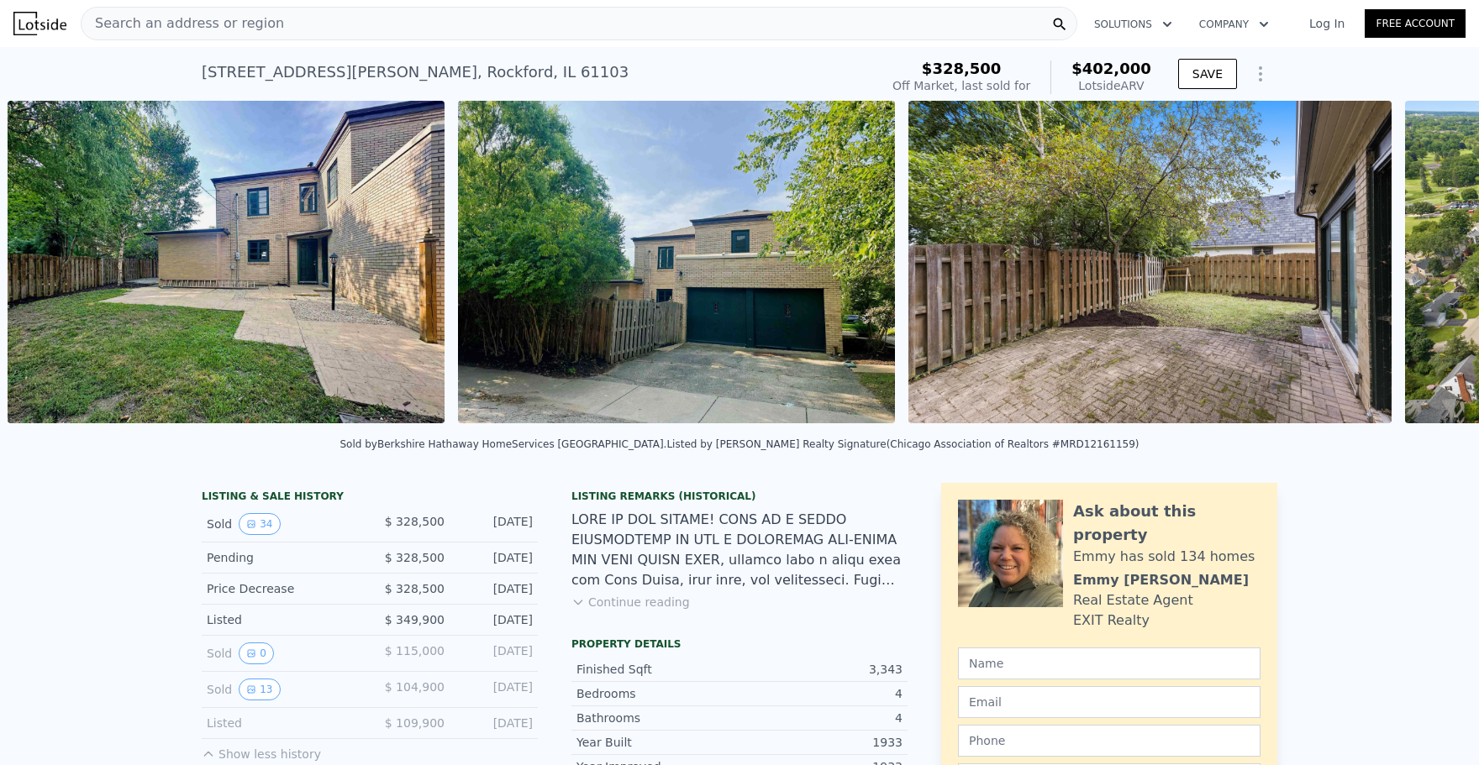
scroll to position [0, 1754]
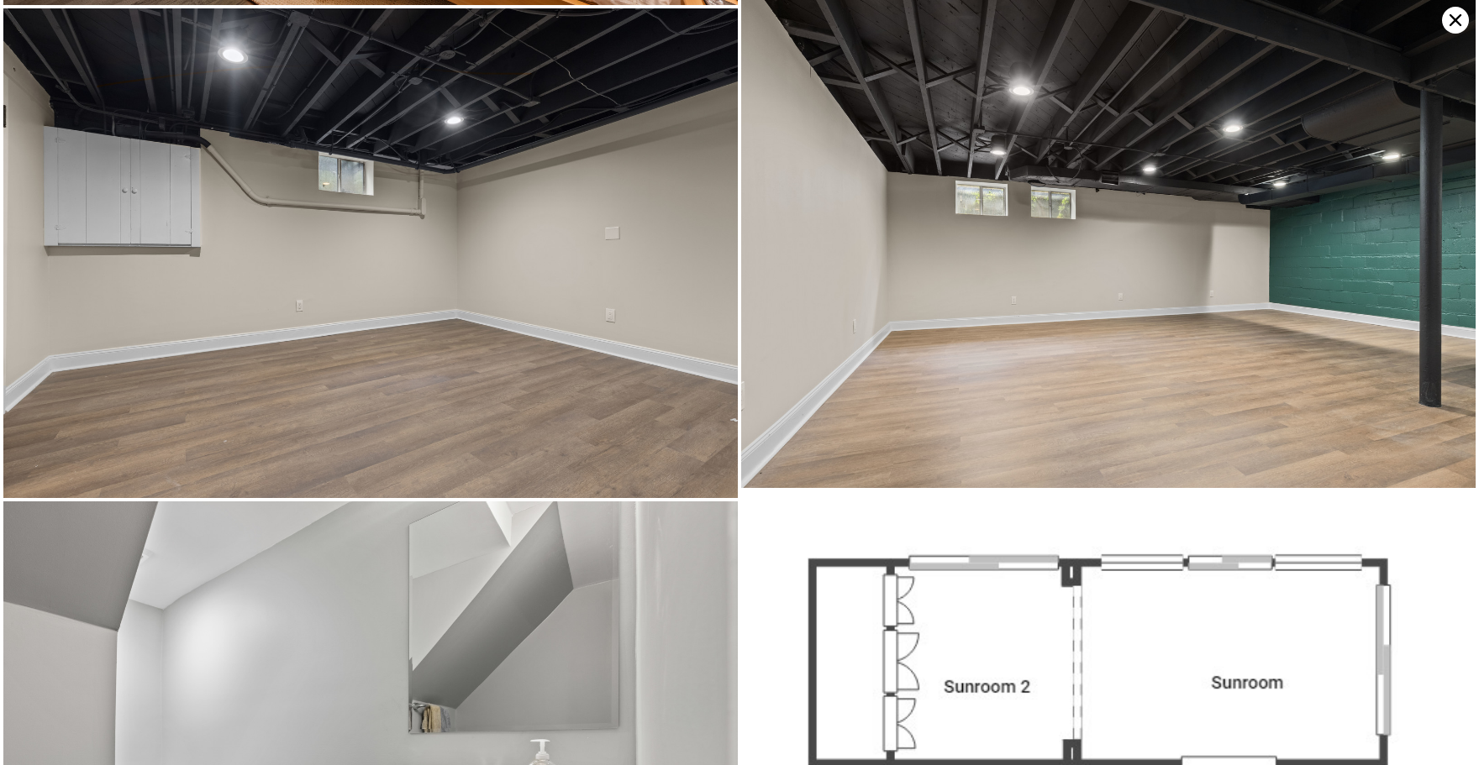
scroll to position [6879, 0]
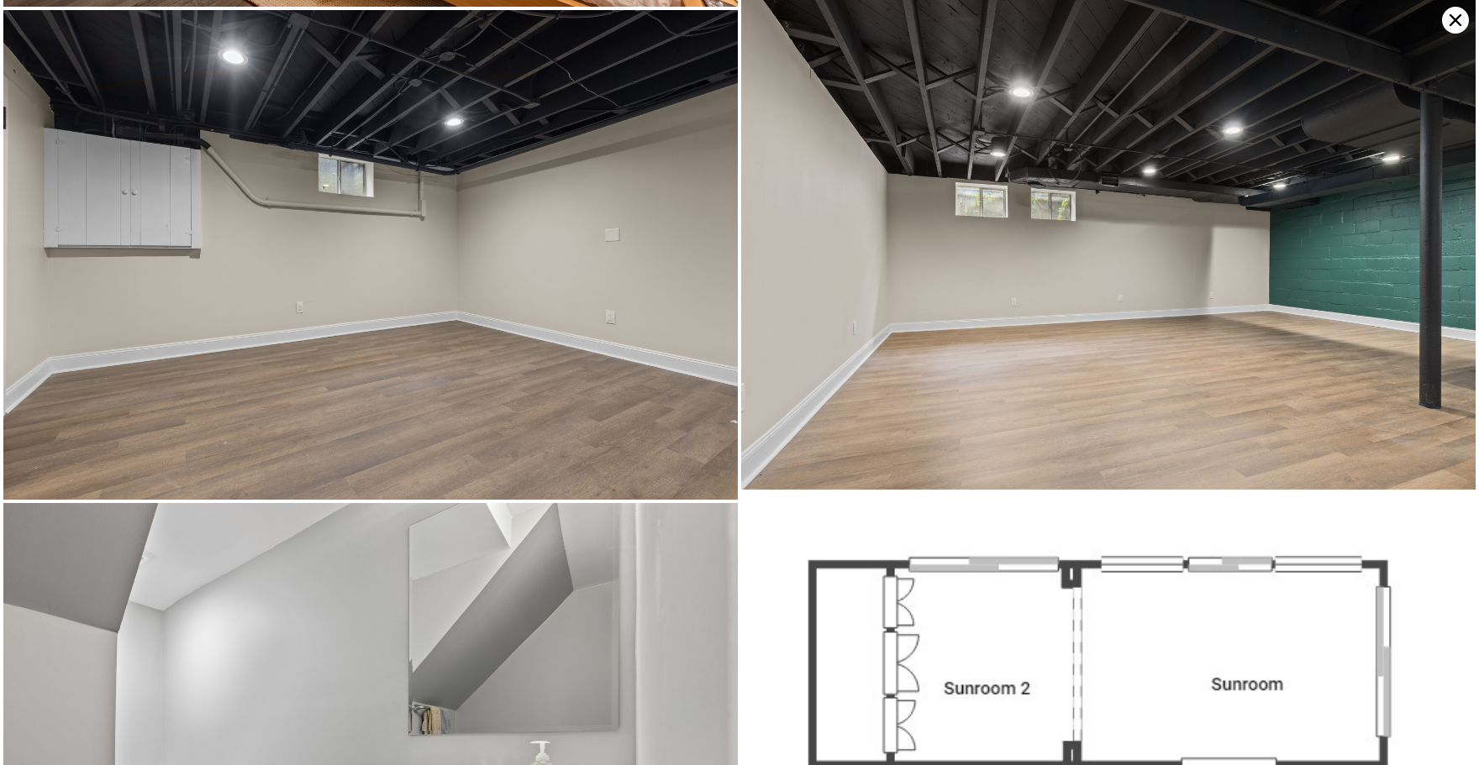
click at [1461, 31] on icon at bounding box center [1455, 20] width 27 height 27
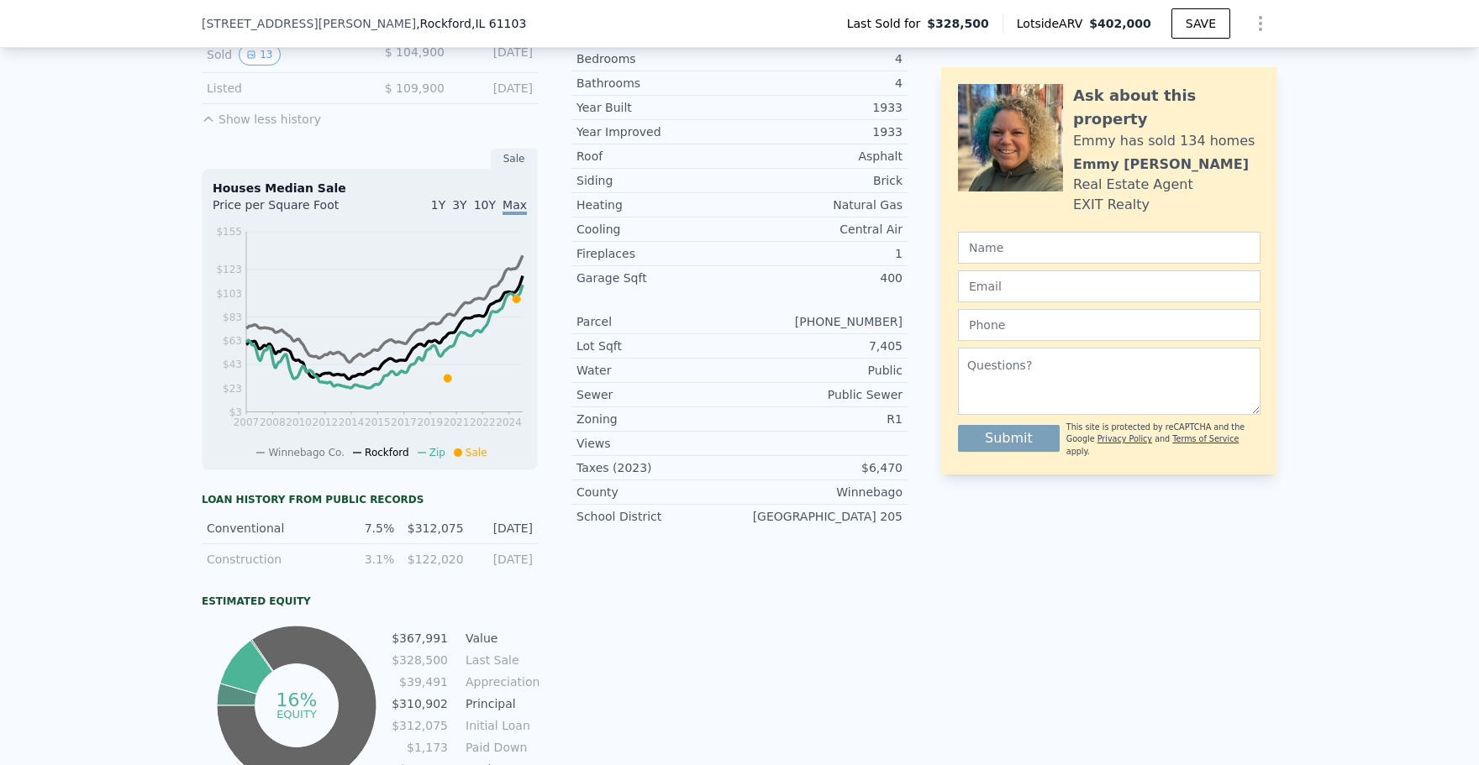
scroll to position [206, 0]
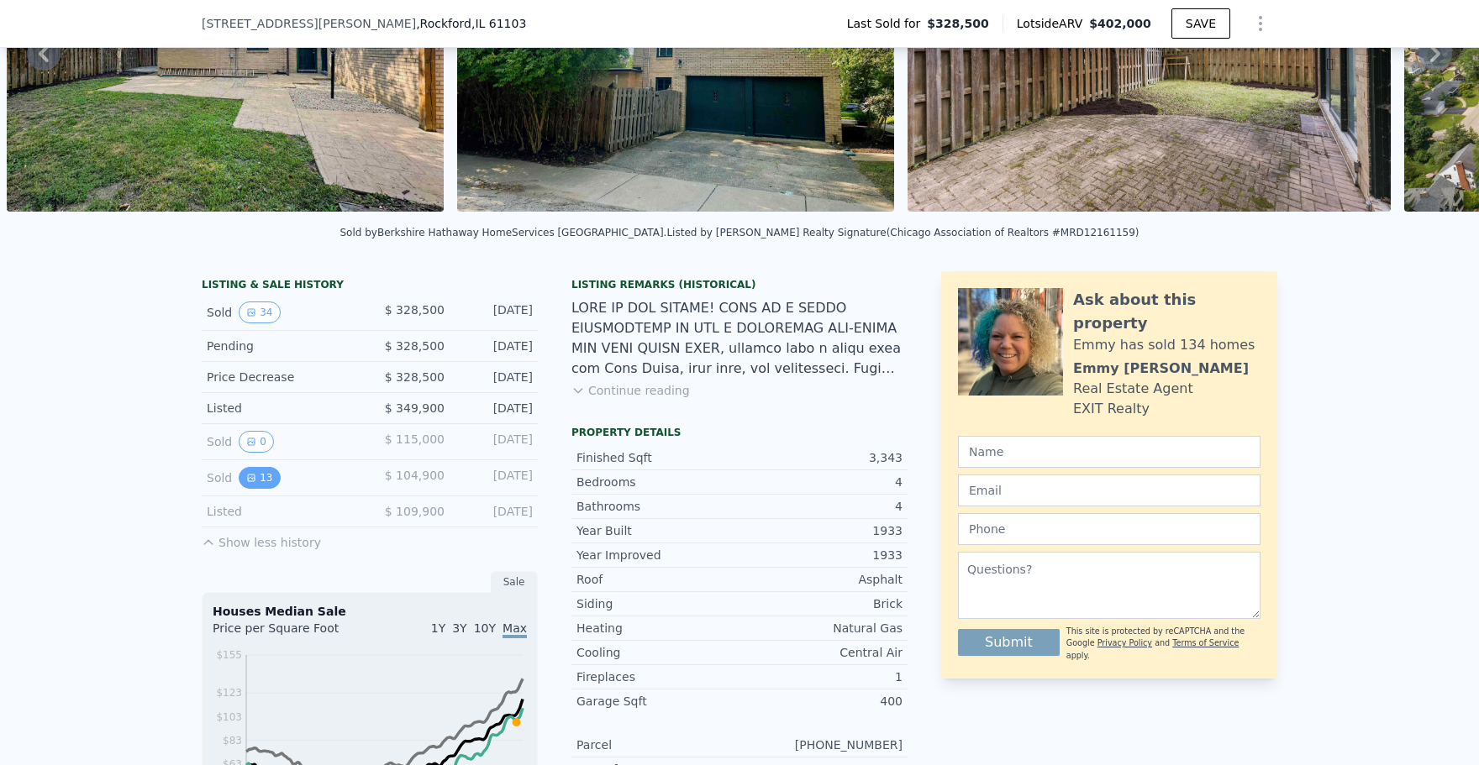
click at [258, 470] on button "13" at bounding box center [259, 478] width 41 height 22
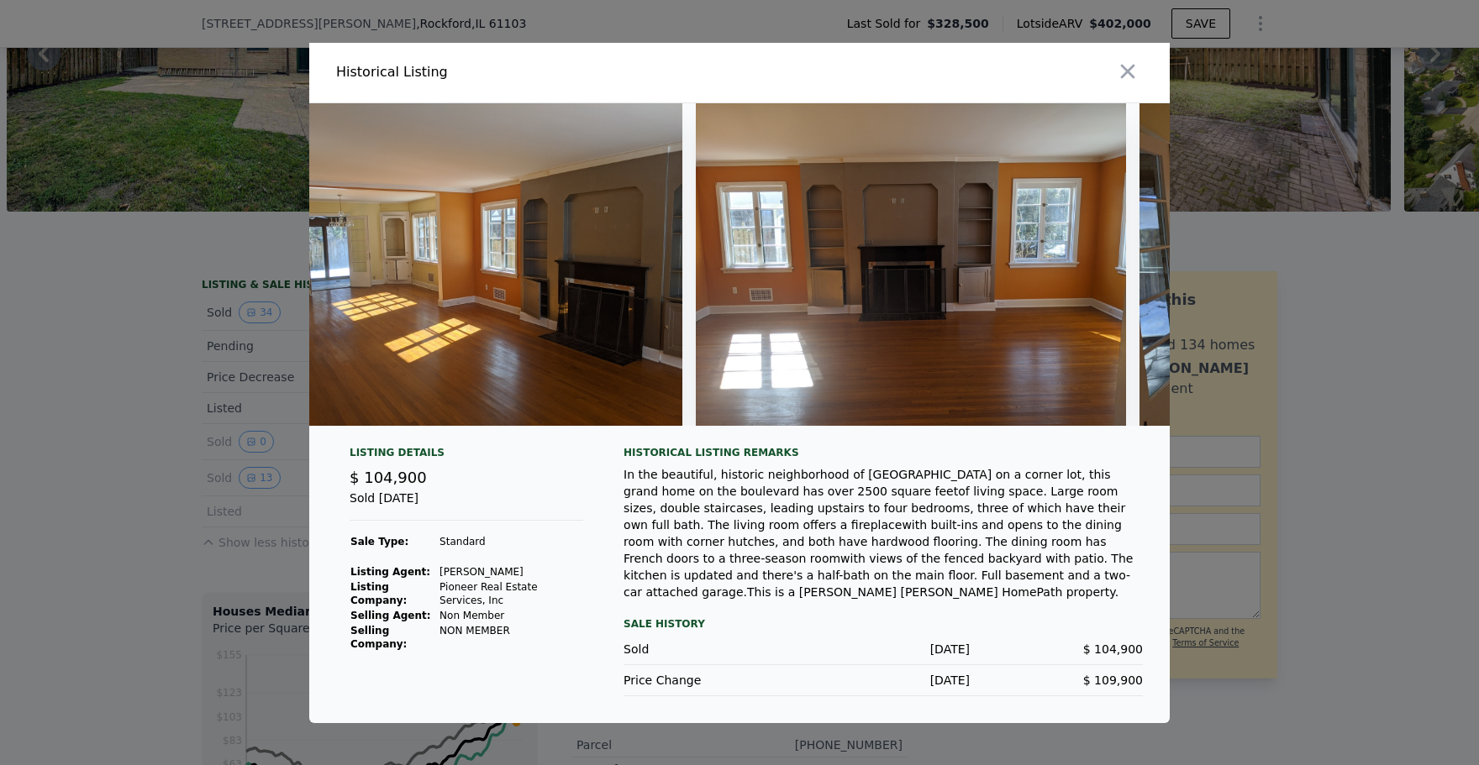
scroll to position [0, 397]
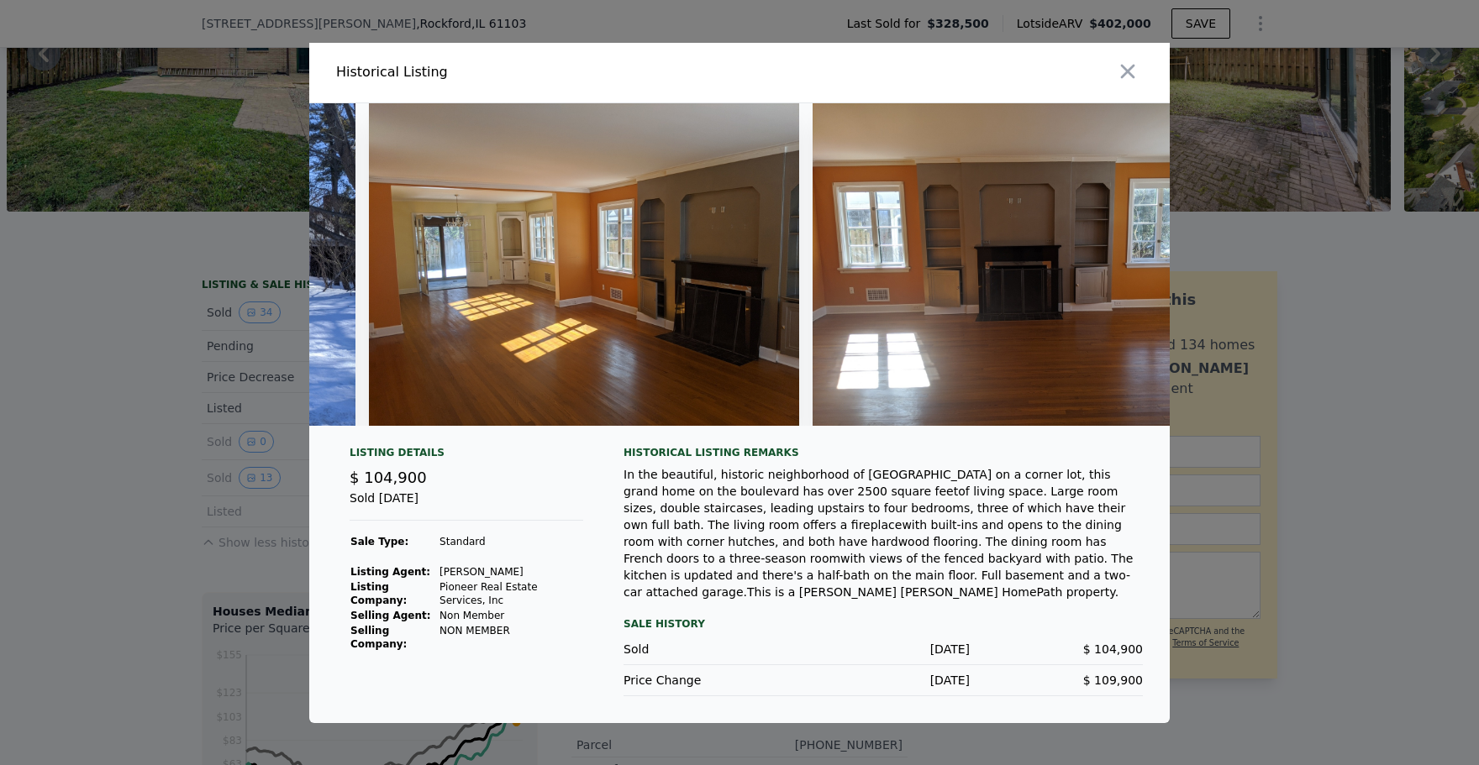
drag, startPoint x: 949, startPoint y: 519, endPoint x: 824, endPoint y: 484, distance: 129.3
click at [942, 519] on div "In the beautiful, historic neighborhood of [GEOGRAPHIC_DATA] on a corner lot, t…" at bounding box center [882, 533] width 519 height 134
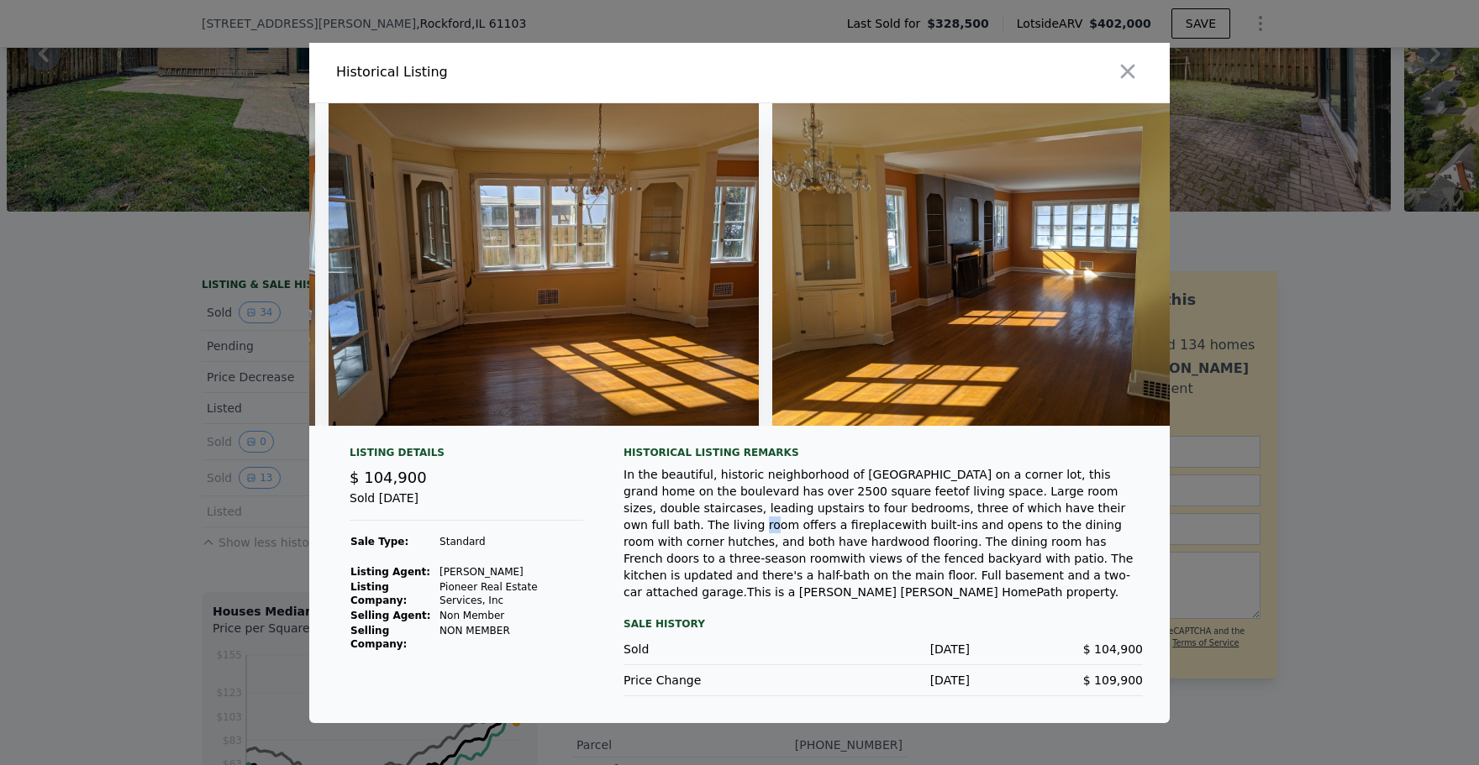
scroll to position [0, 1320]
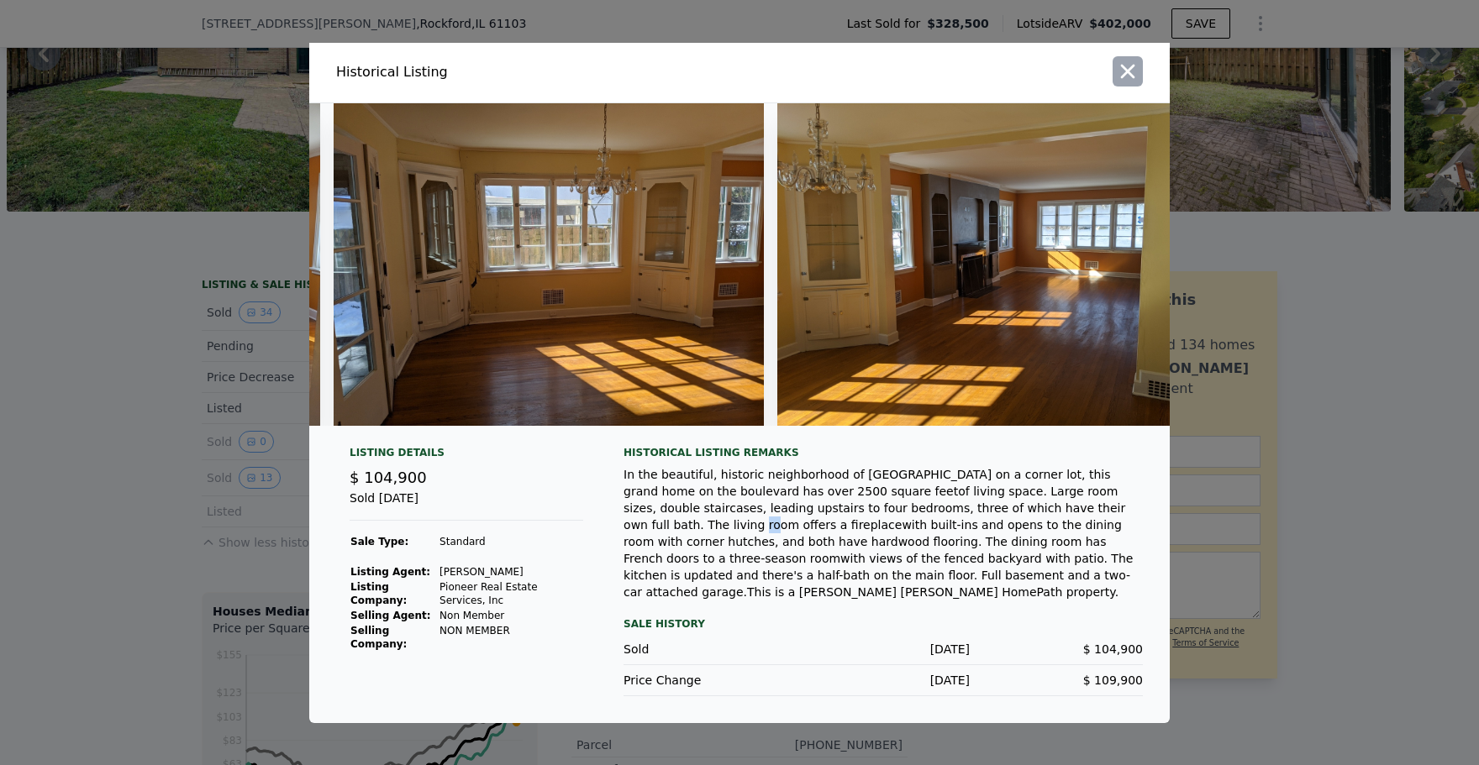
click at [1127, 83] on icon "button" at bounding box center [1128, 72] width 24 height 24
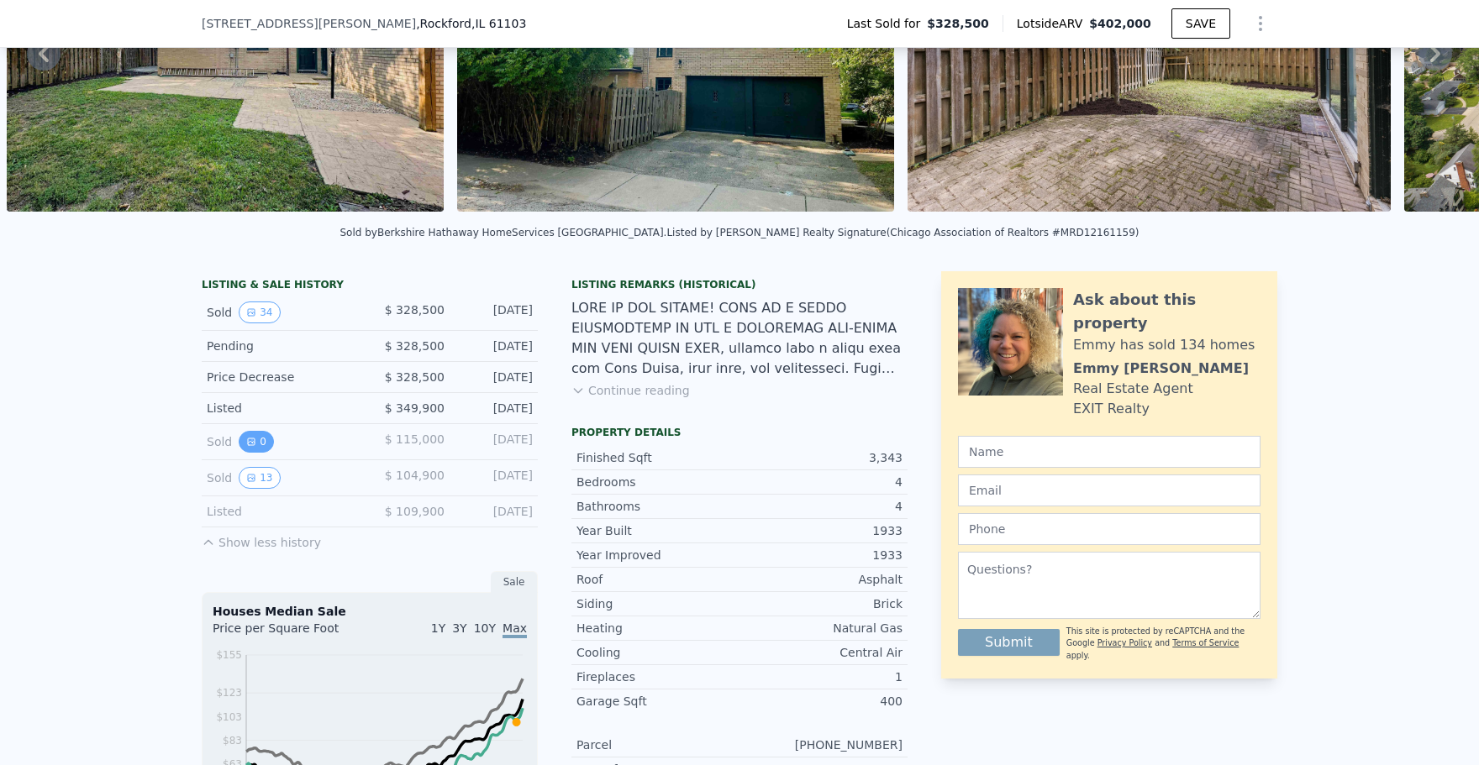
click at [262, 431] on button "0" at bounding box center [256, 442] width 35 height 22
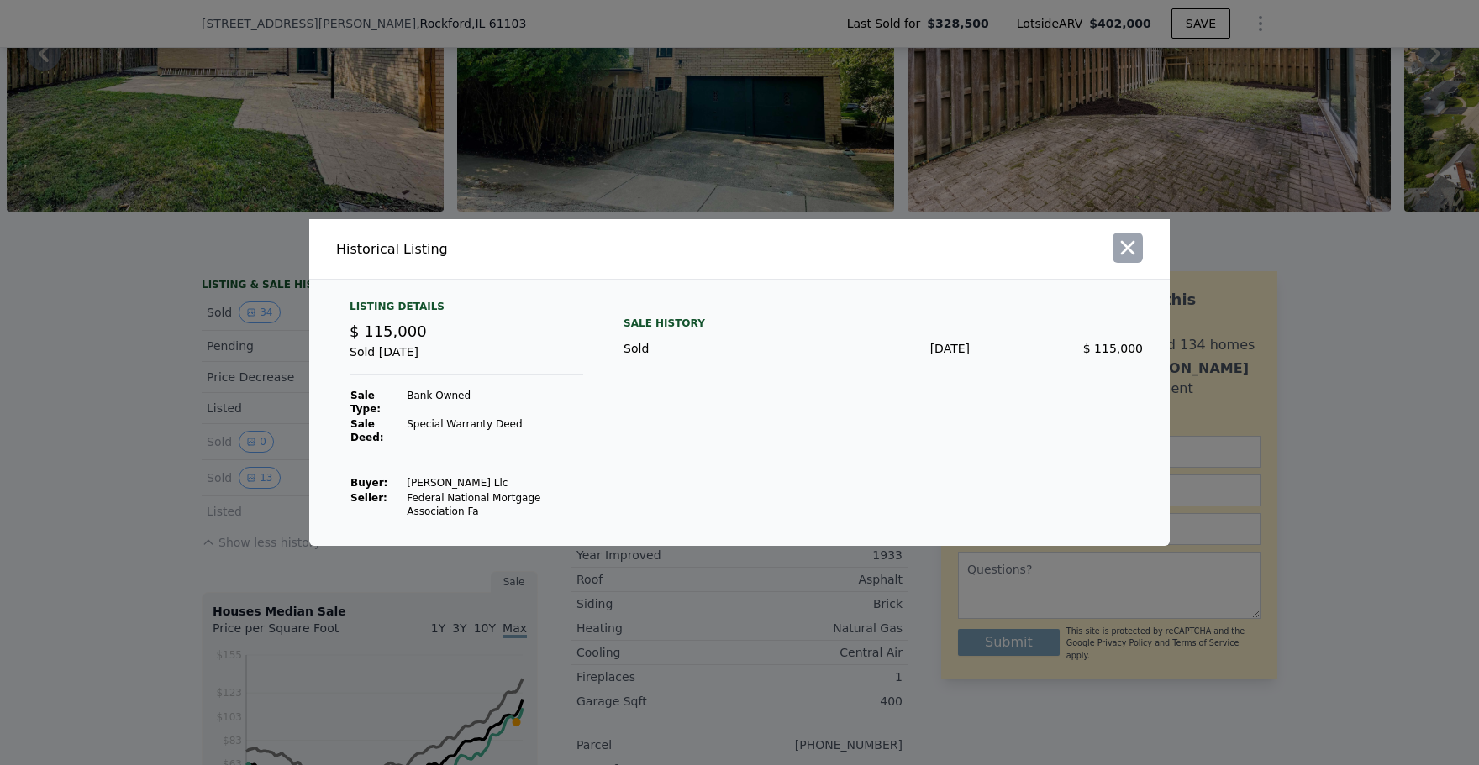
click at [1123, 260] on icon "button" at bounding box center [1128, 248] width 24 height 24
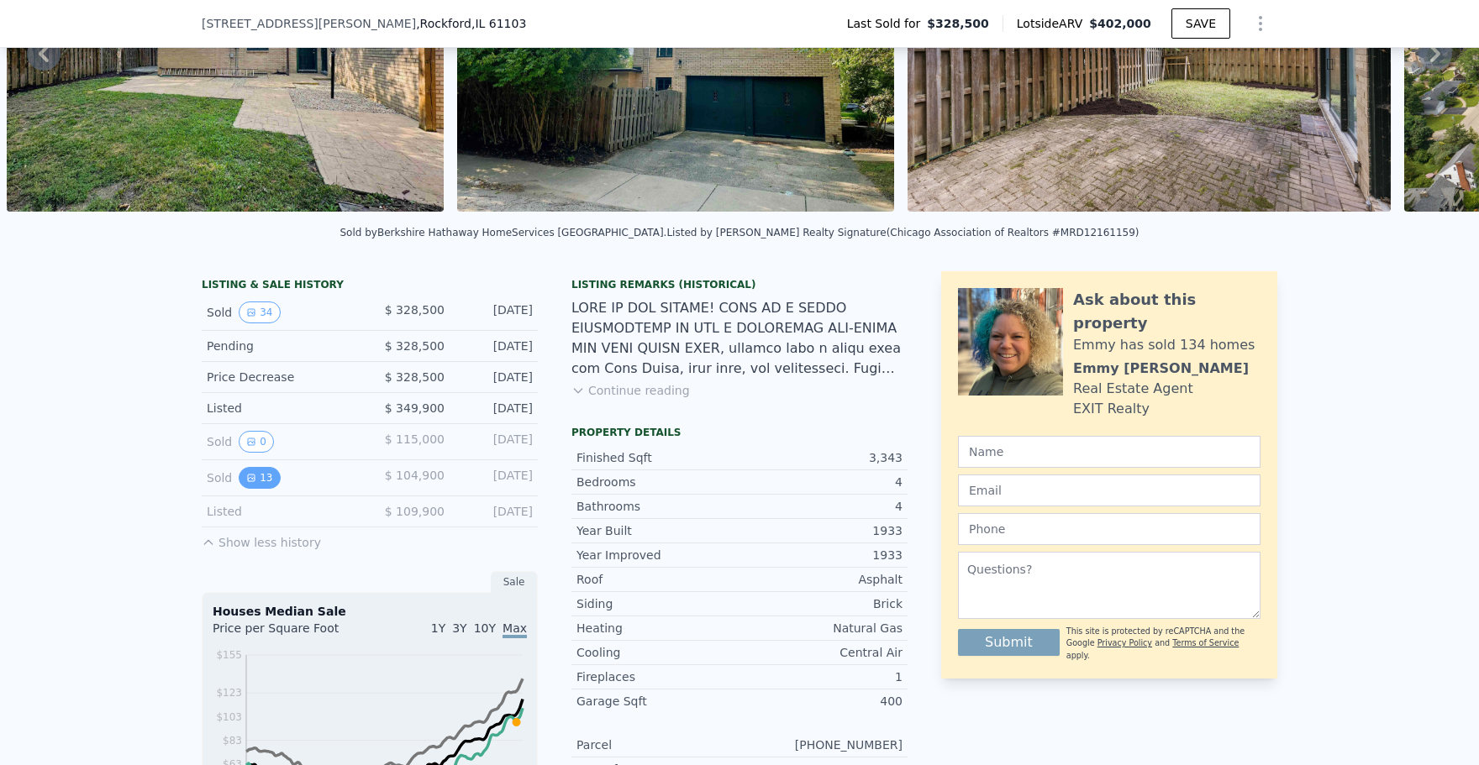
click at [246, 481] on icon "View historical data" at bounding box center [251, 478] width 10 height 10
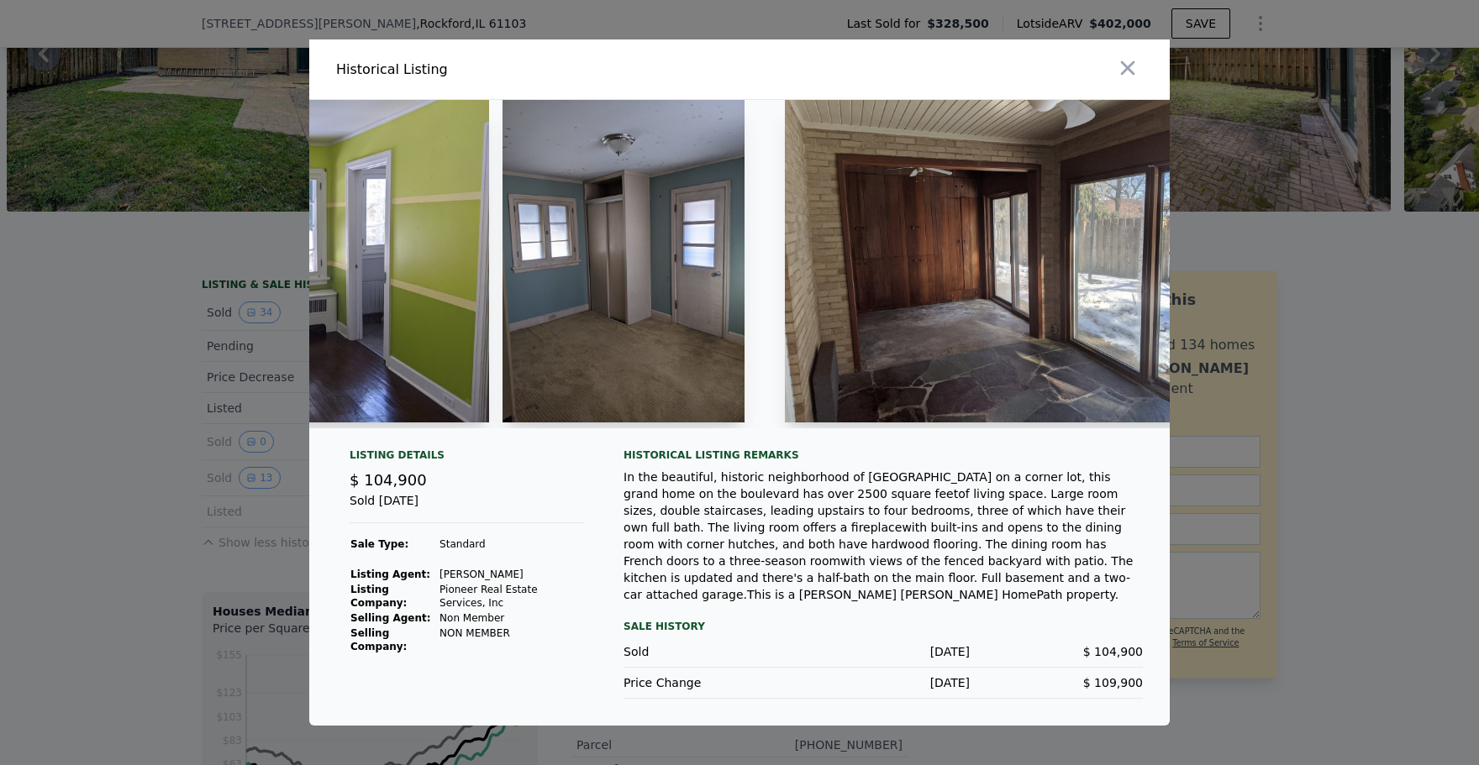
scroll to position [0, 4100]
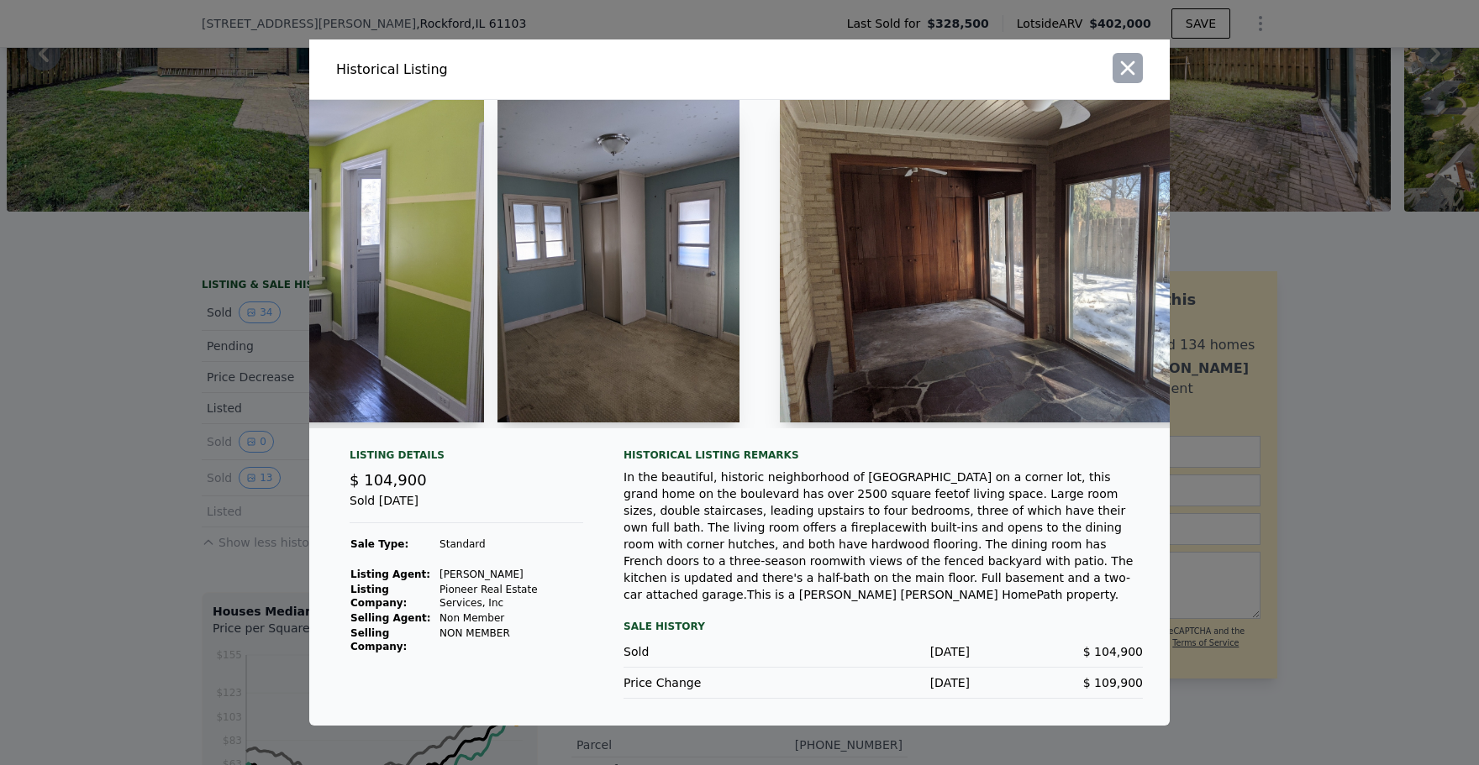
click at [1128, 70] on icon "button" at bounding box center [1128, 68] width 24 height 24
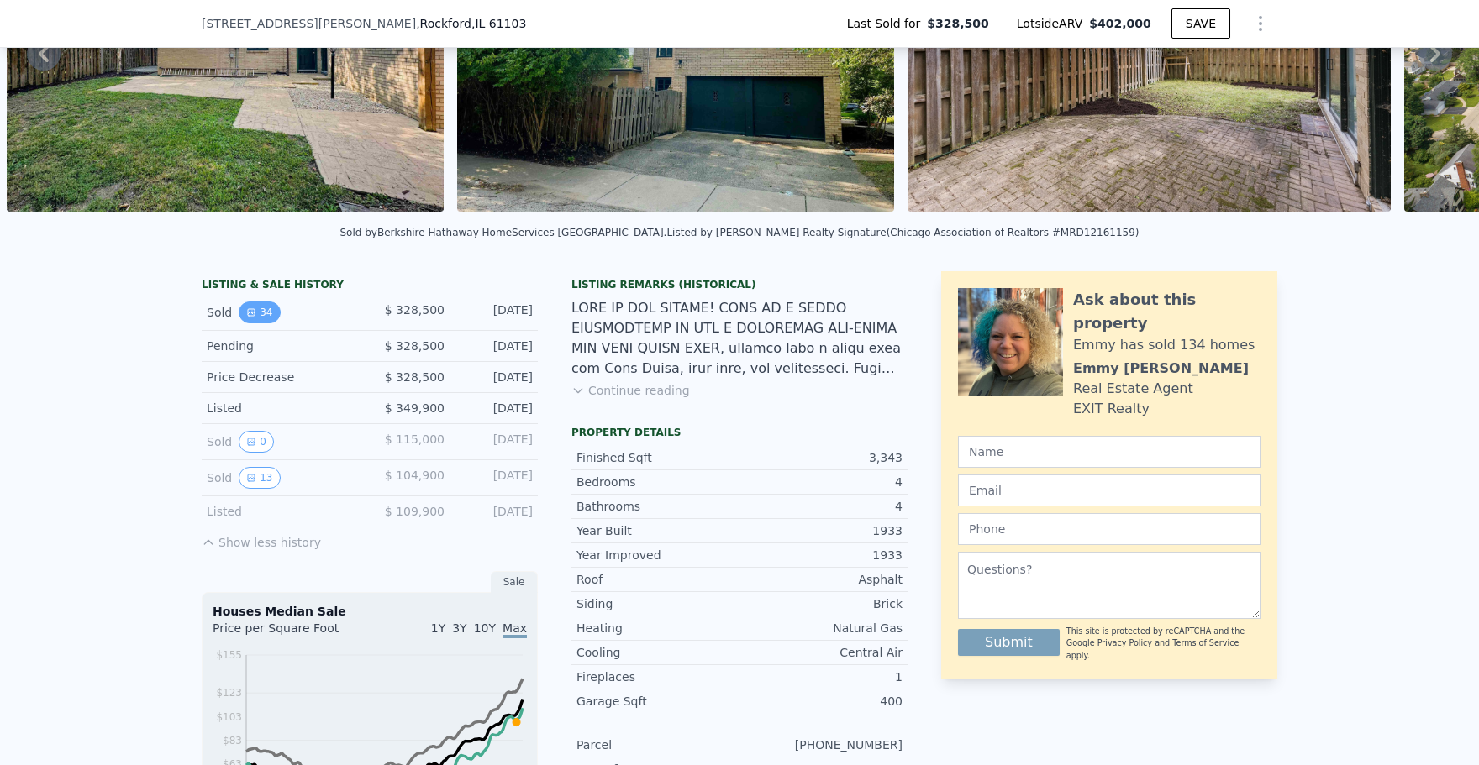
click at [260, 312] on button "34" at bounding box center [259, 313] width 41 height 22
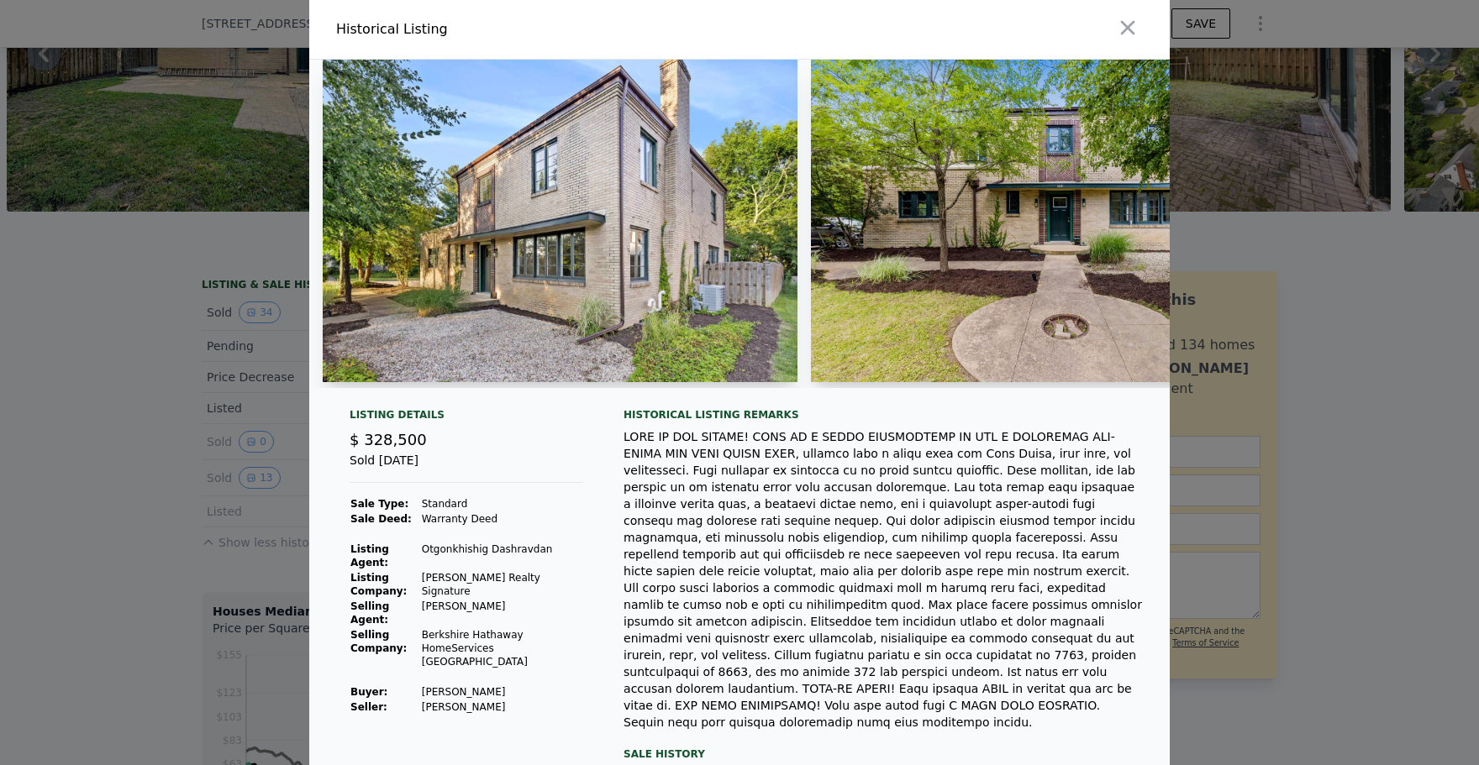
scroll to position [0, 0]
click at [774, 326] on img at bounding box center [560, 221] width 475 height 323
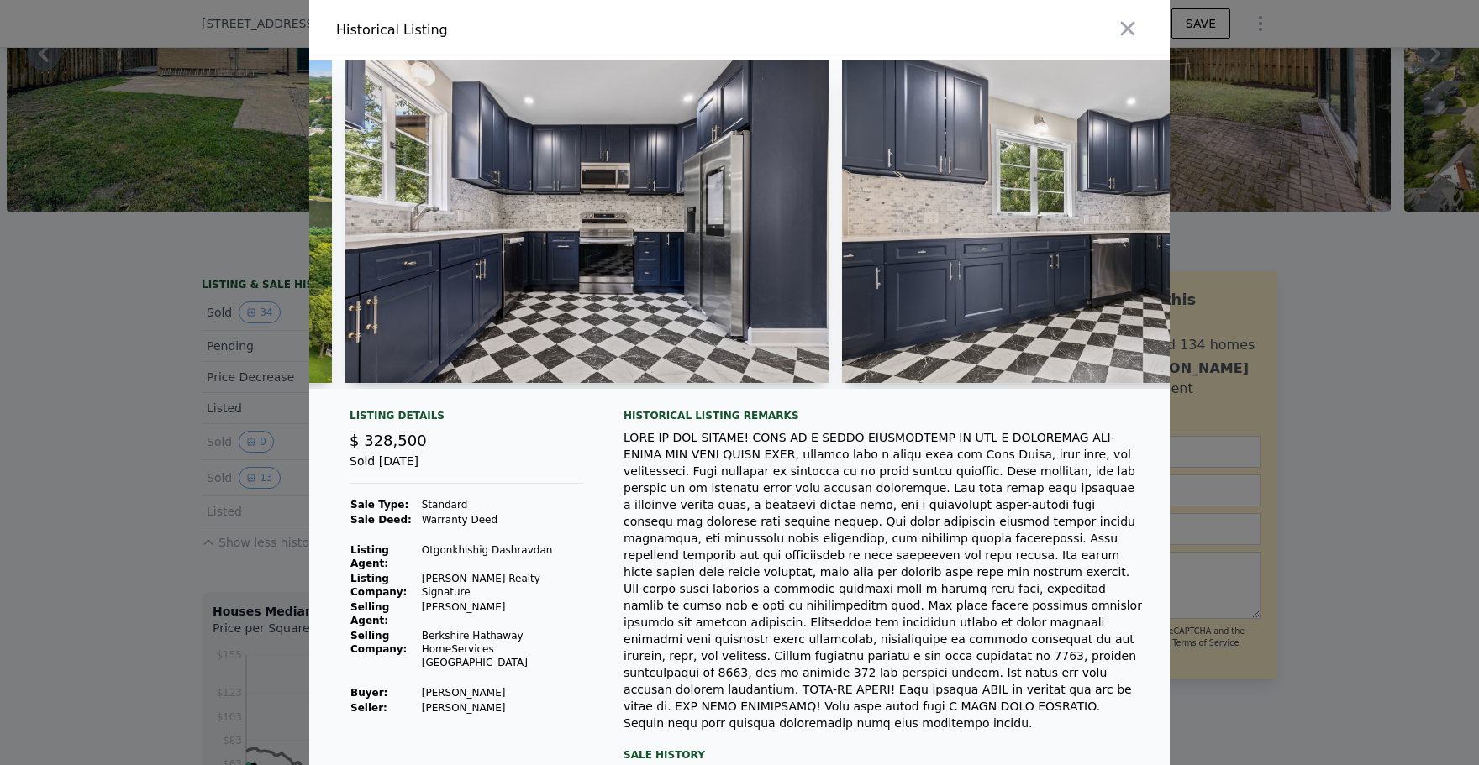
scroll to position [0, 3566]
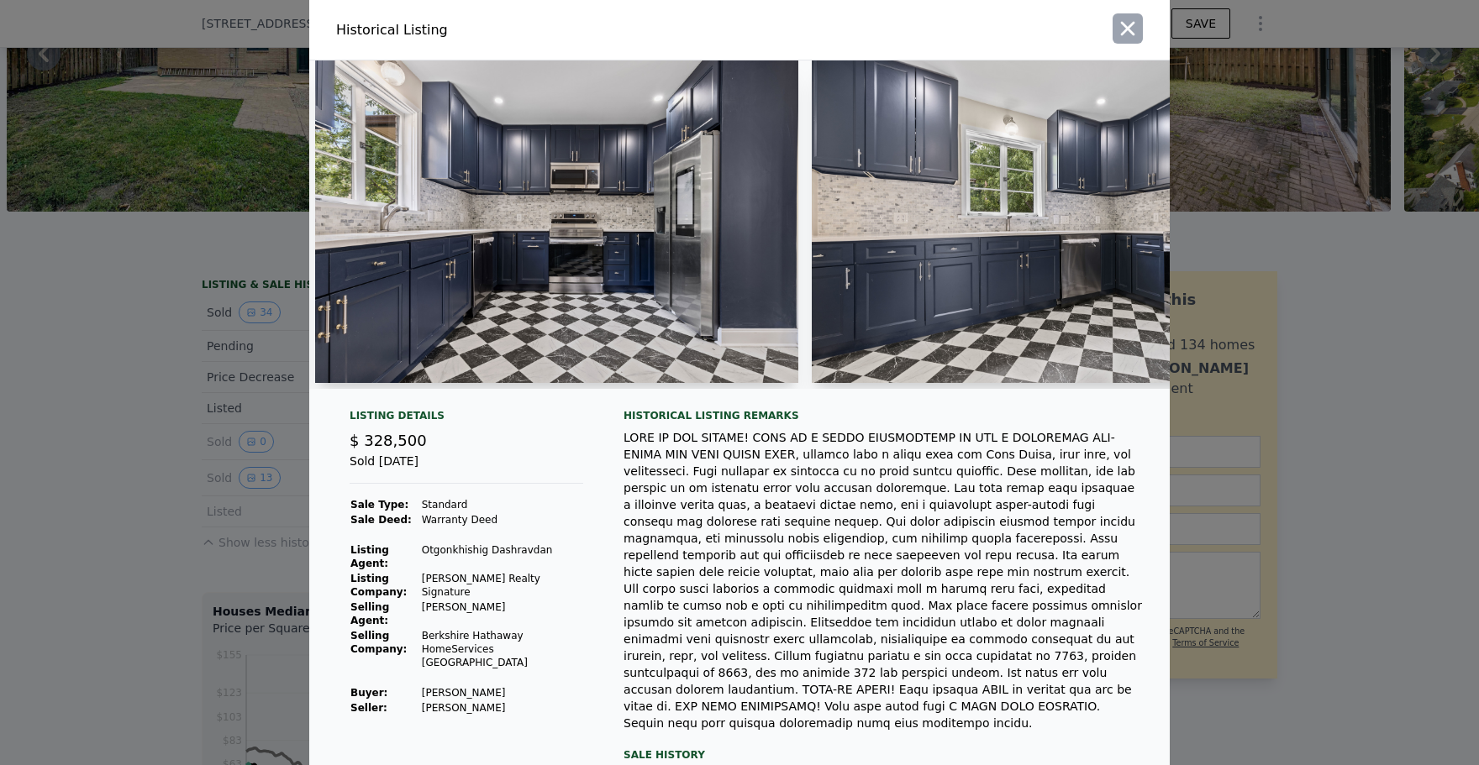
click at [1130, 33] on icon "button" at bounding box center [1128, 29] width 24 height 24
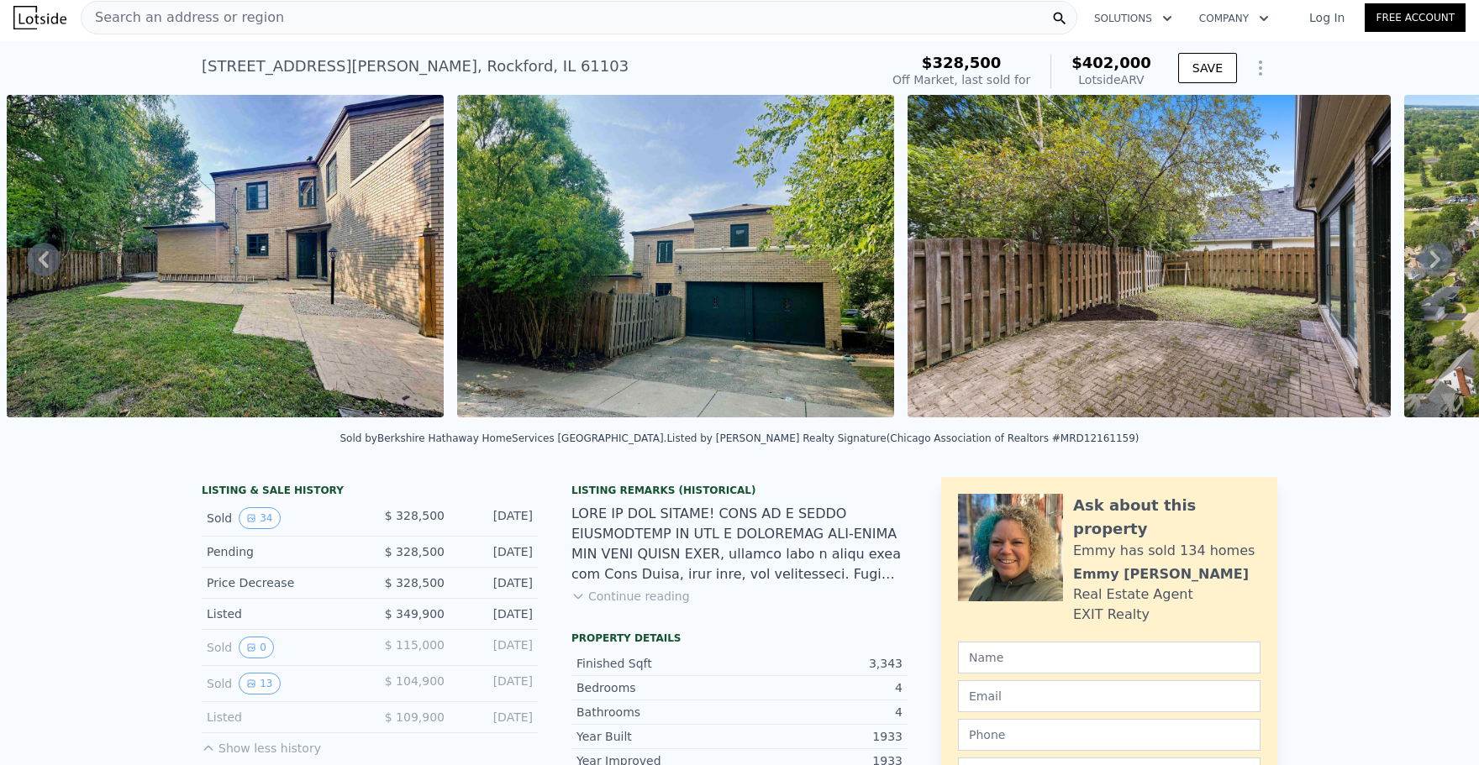
scroll to position [529, 0]
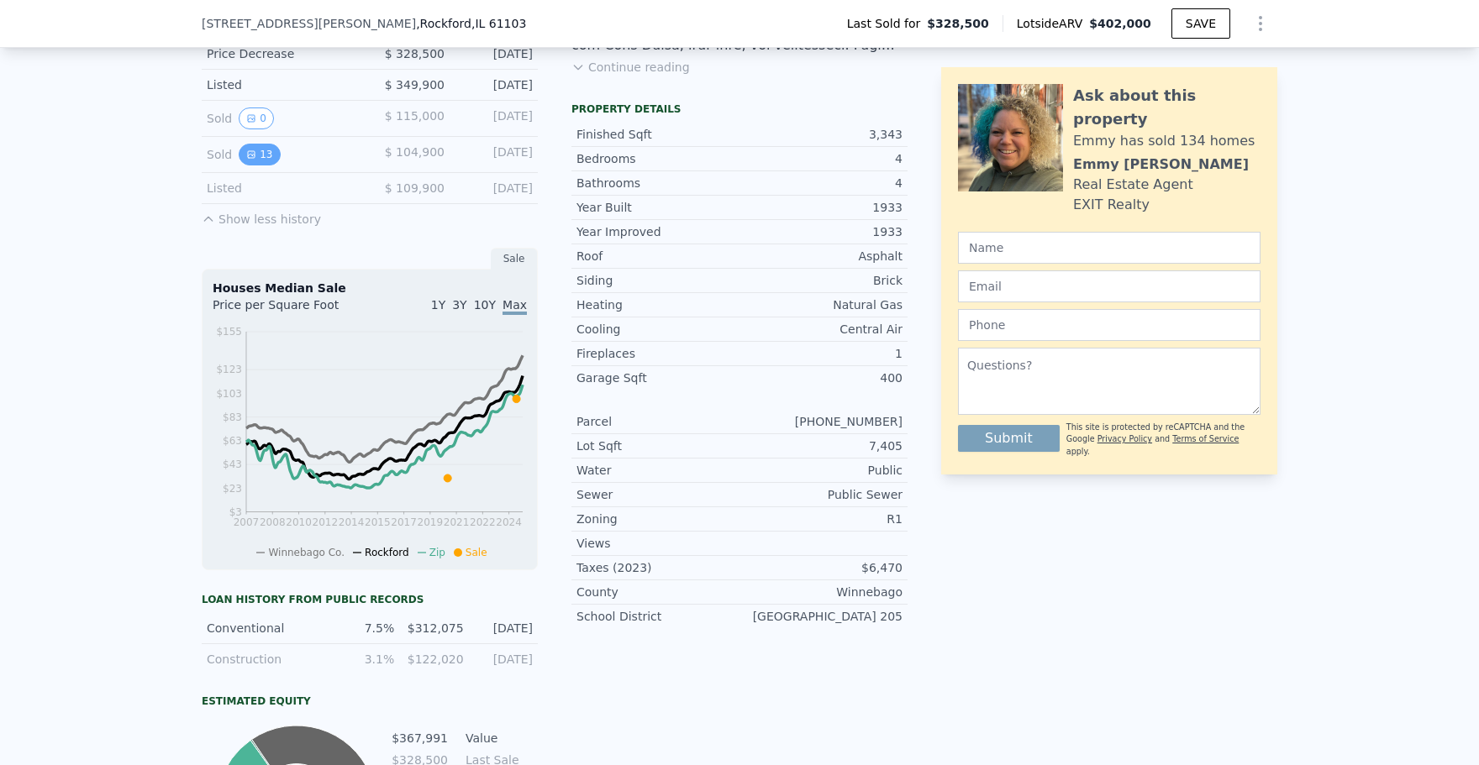
click at [263, 150] on button "13" at bounding box center [259, 155] width 41 height 22
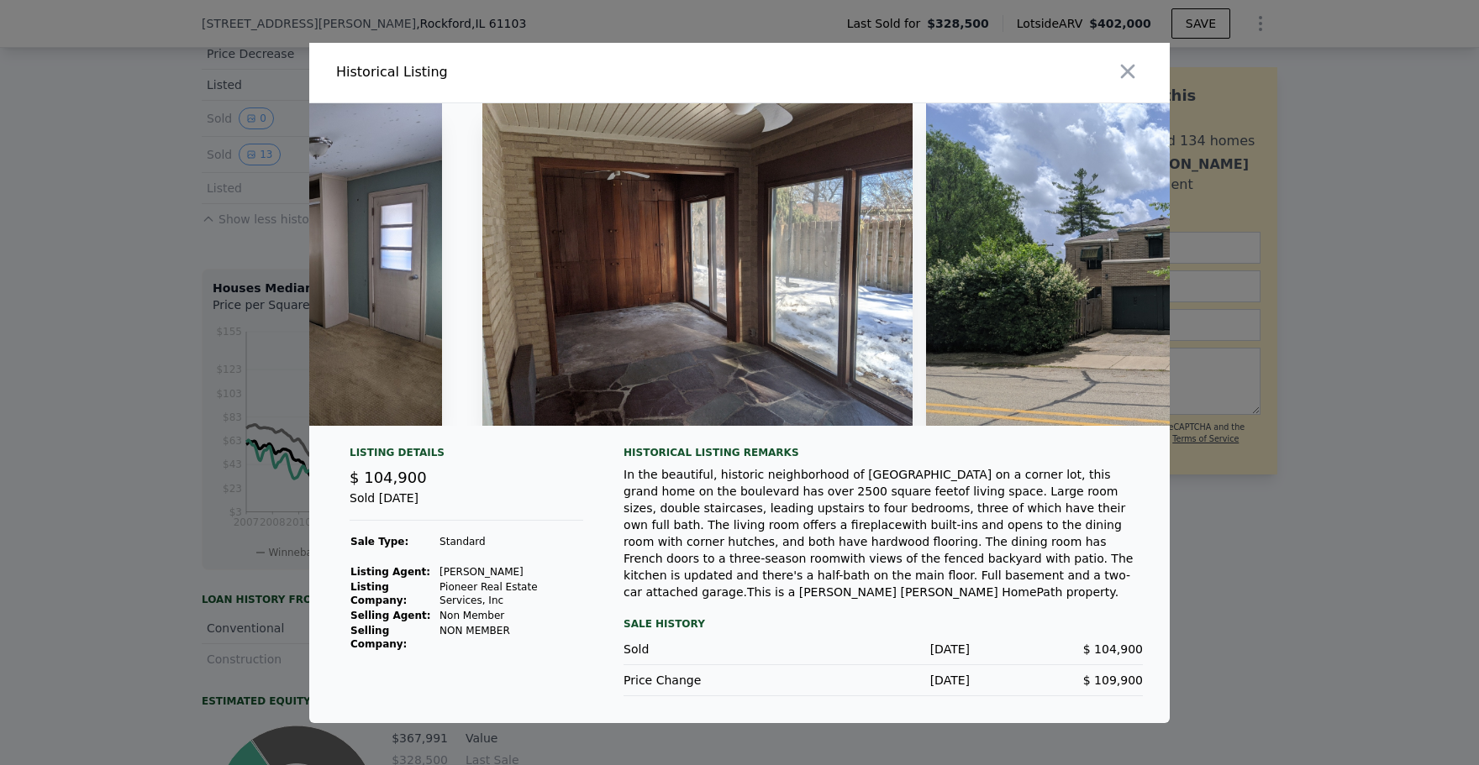
scroll to position [0, 4423]
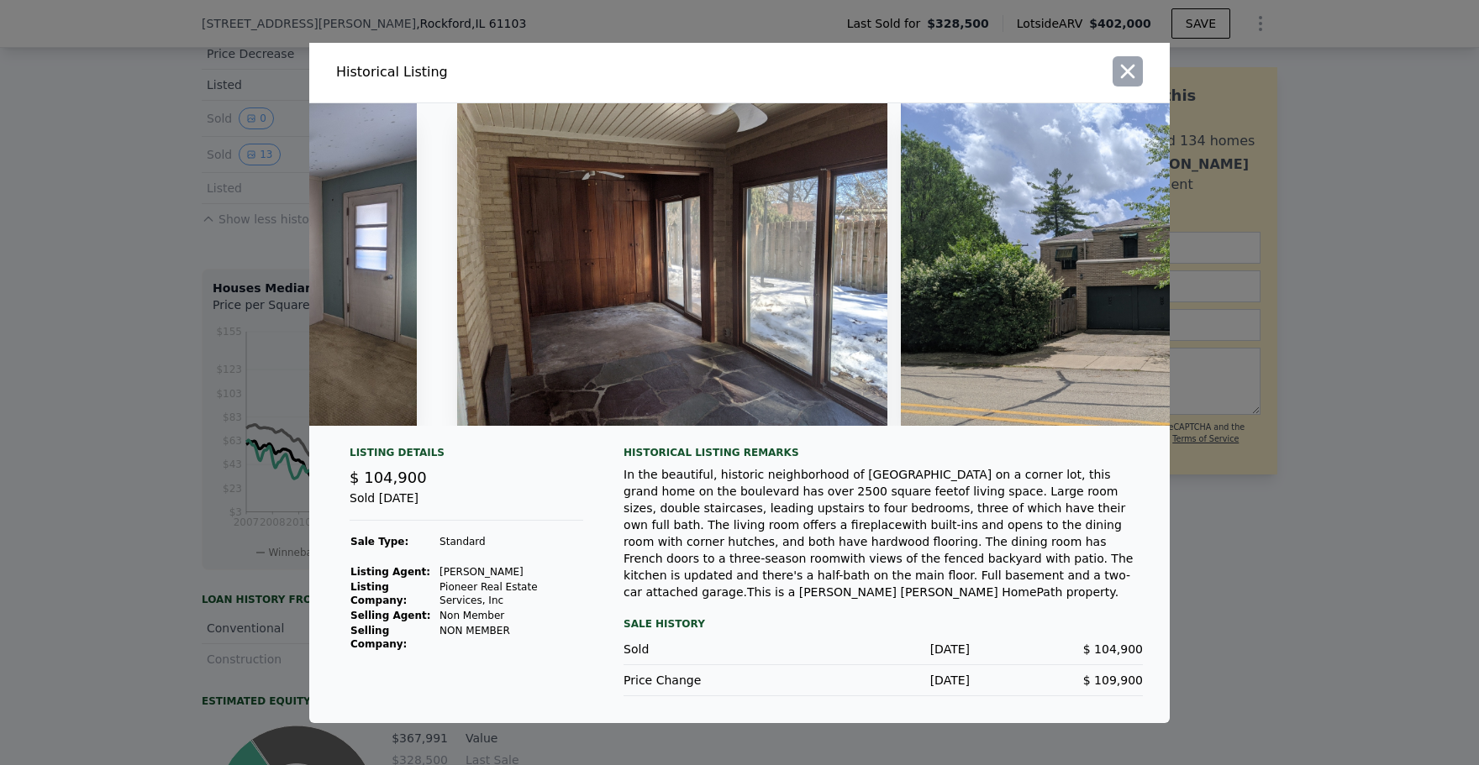
click at [1128, 77] on icon "button" at bounding box center [1128, 72] width 24 height 24
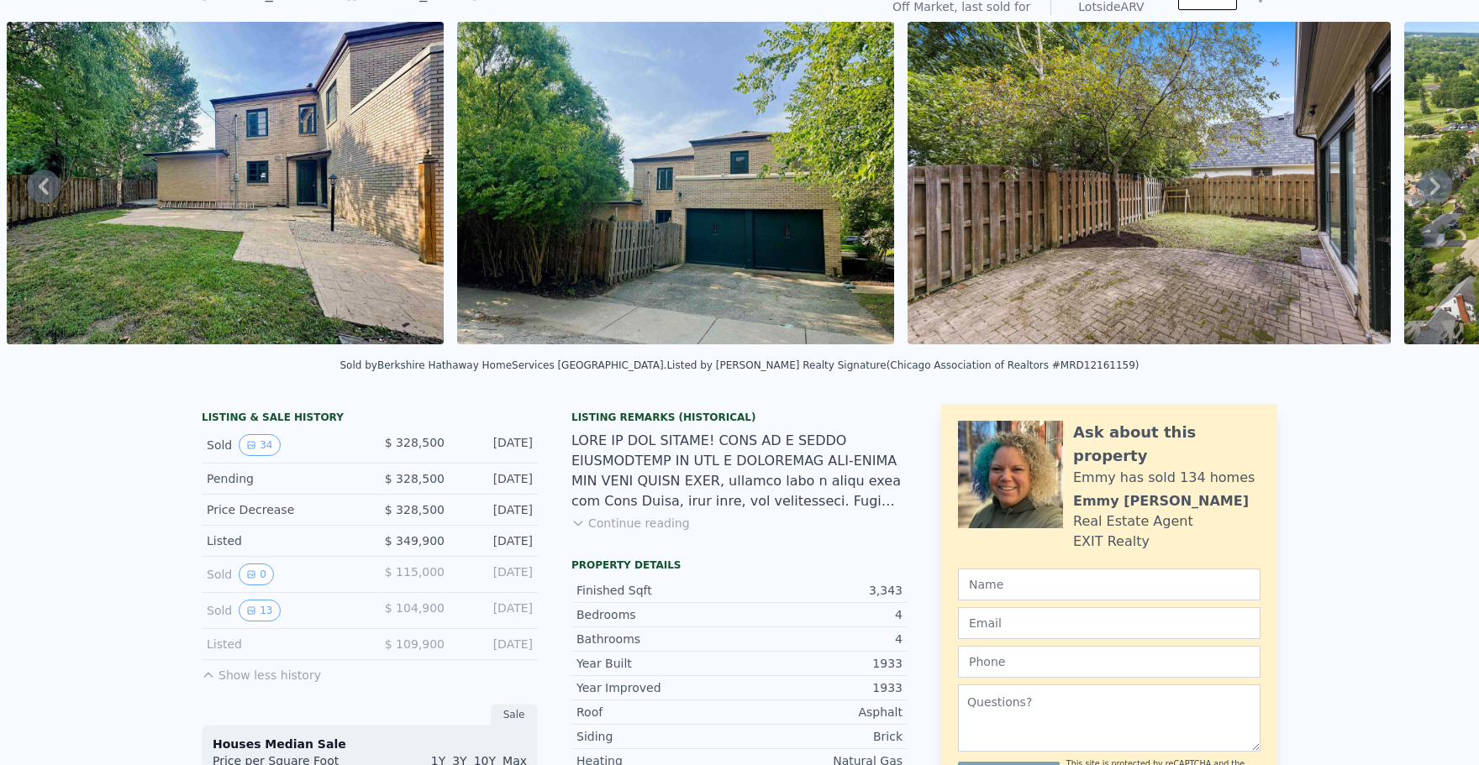
scroll to position [73, 0]
